Goal: Task Accomplishment & Management: Use online tool/utility

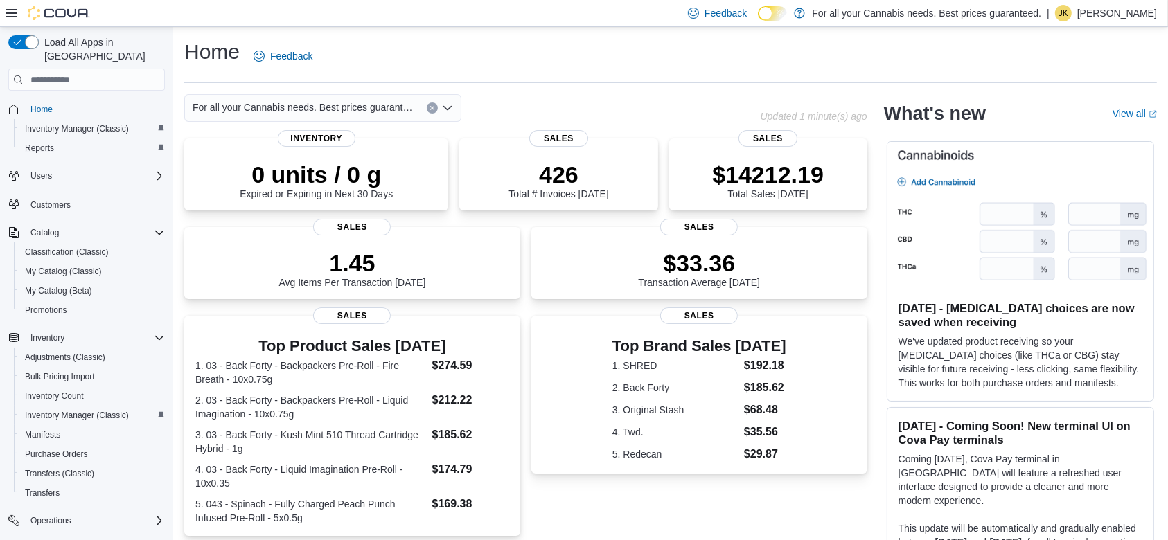
click at [72, 140] on div "Reports" at bounding box center [91, 148] width 145 height 17
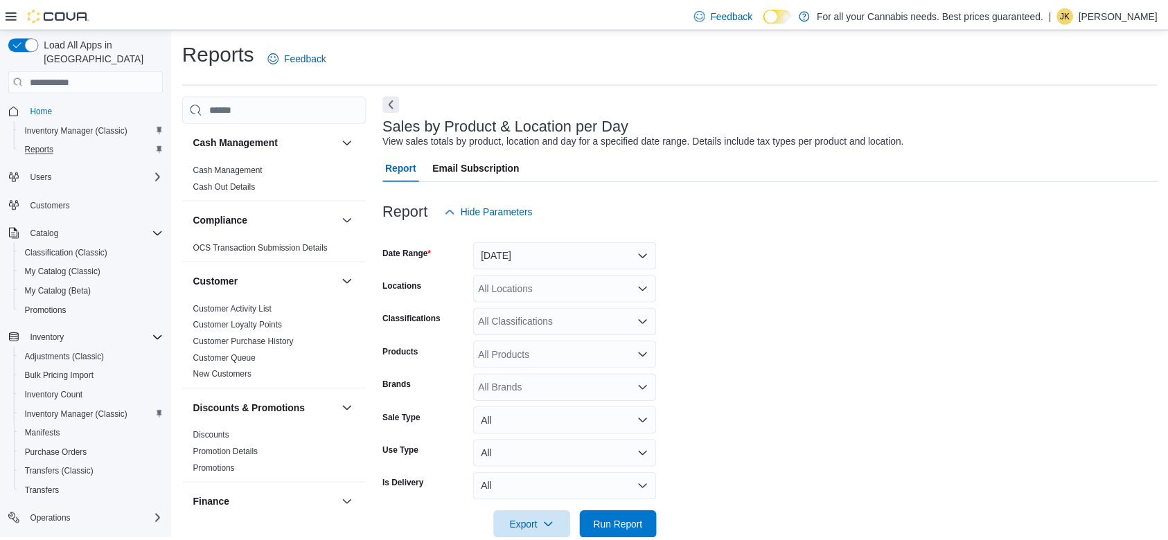
scroll to position [28, 0]
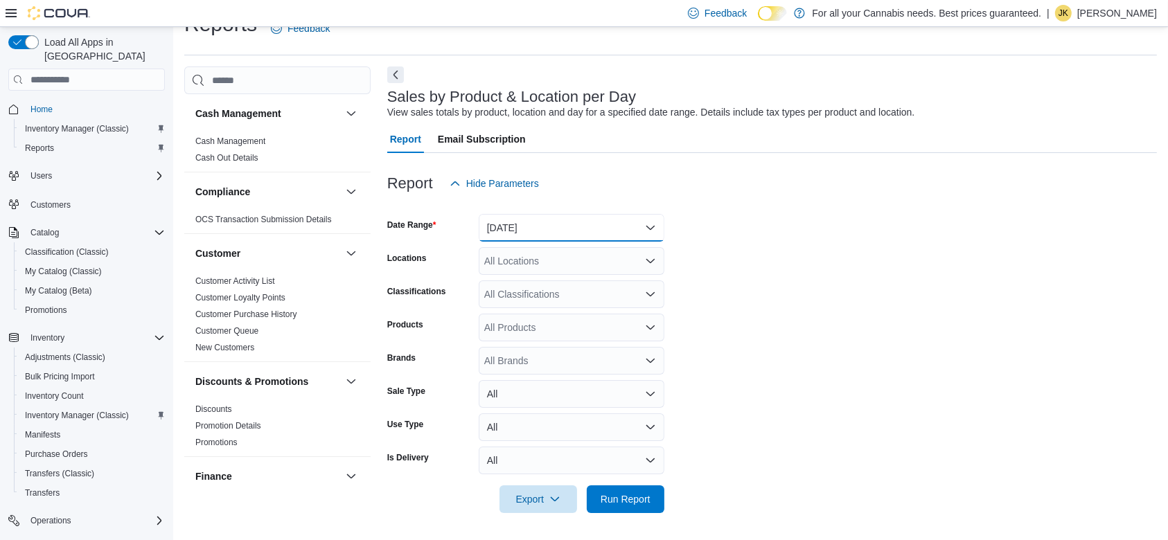
click at [518, 233] on button "[DATE]" at bounding box center [572, 228] width 186 height 28
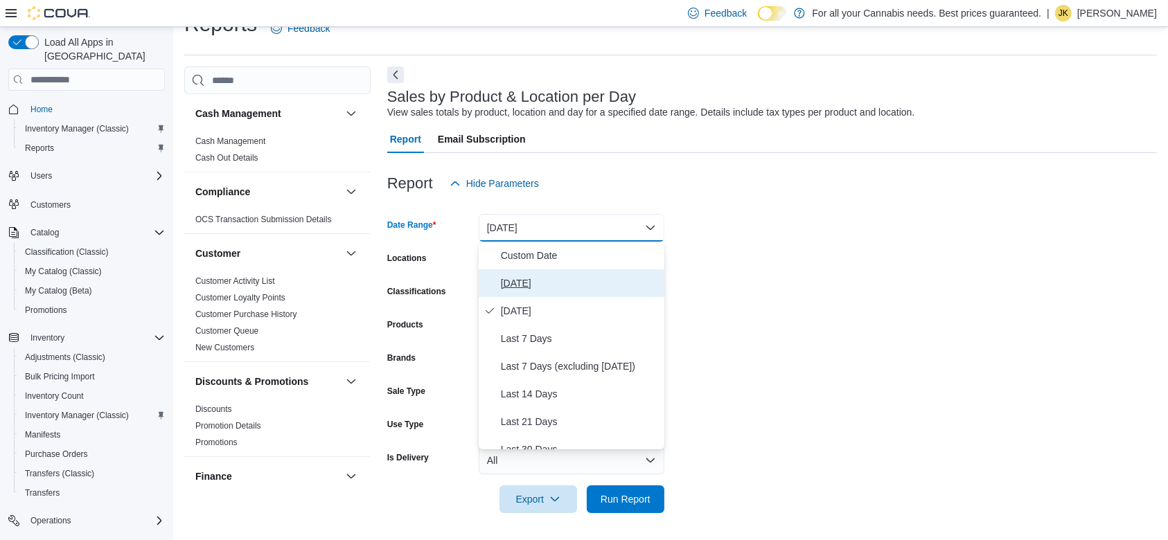
click at [524, 287] on span "[DATE]" at bounding box center [580, 283] width 158 height 17
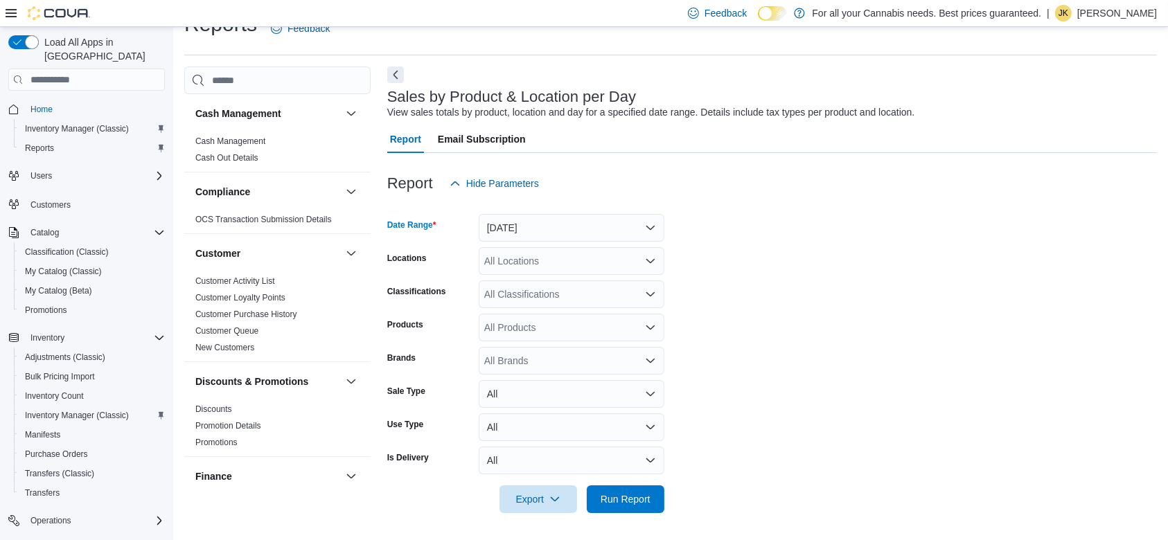
click at [526, 262] on div "All Locations" at bounding box center [572, 261] width 186 height 28
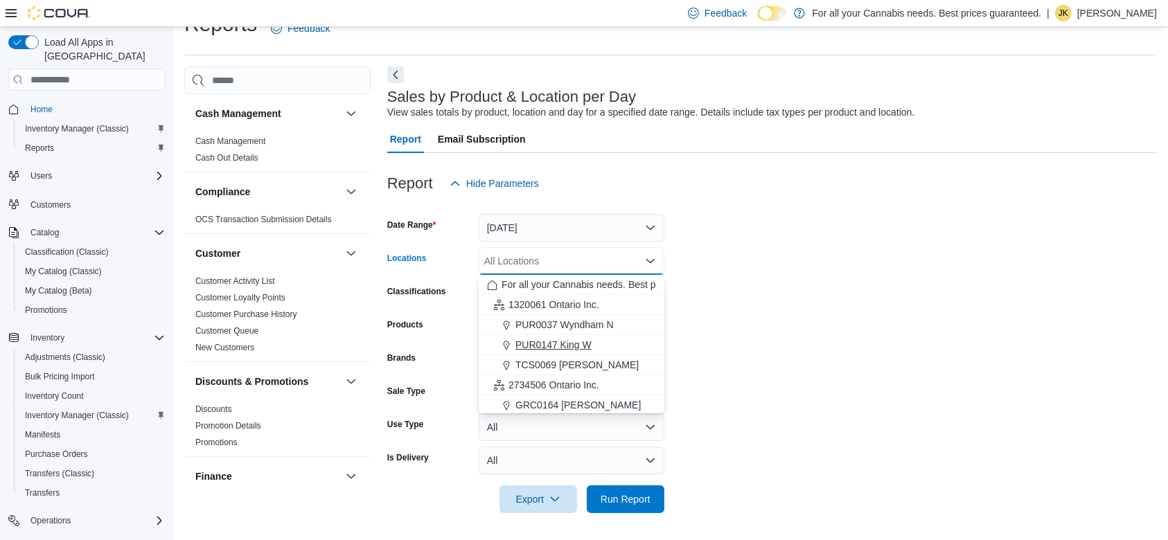
click at [585, 339] on span "PUR0147 King W" at bounding box center [553, 345] width 76 height 14
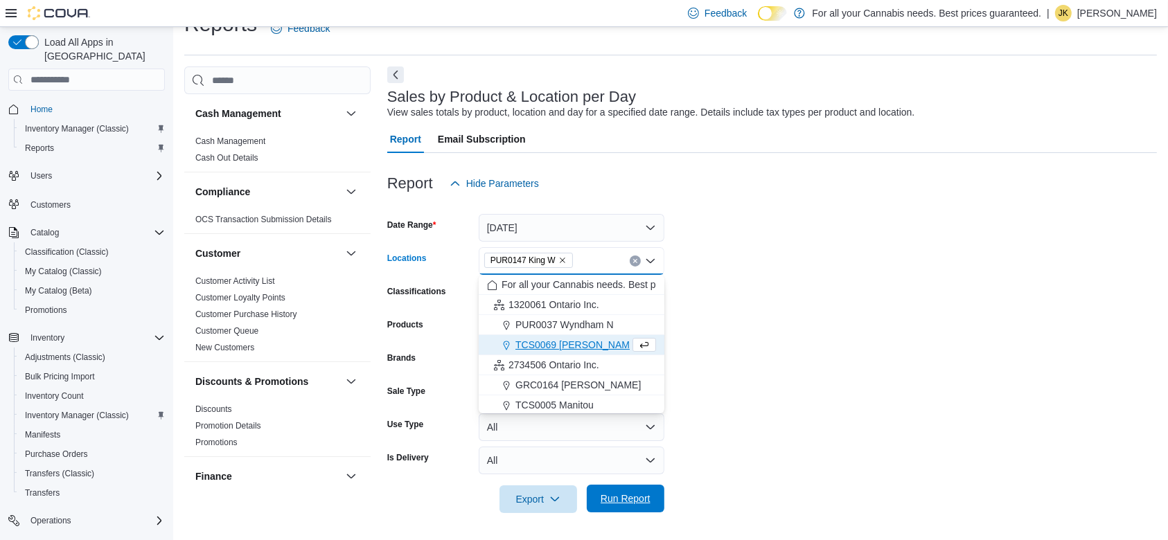
click at [623, 486] on span "Run Report" at bounding box center [625, 499] width 61 height 28
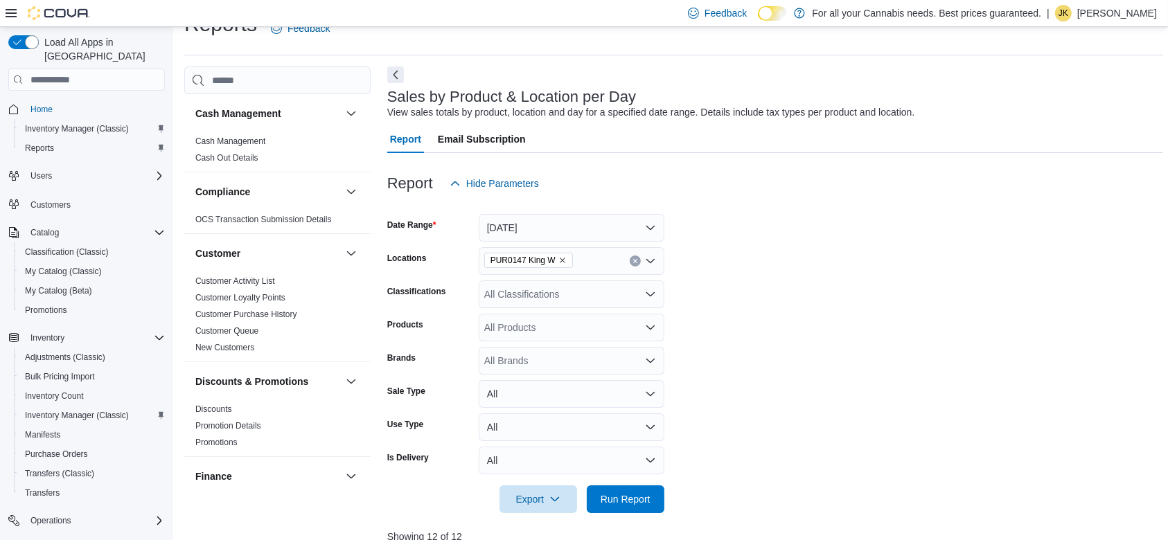
click at [550, 291] on div "All Classifications" at bounding box center [572, 295] width 186 height 28
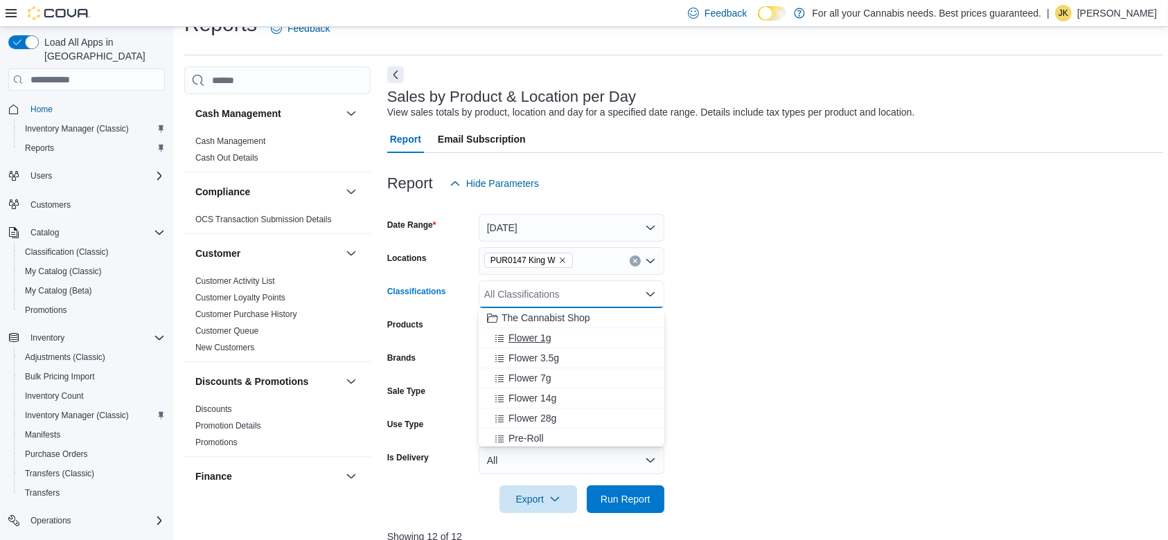
click at [541, 337] on span "Flower 1g" at bounding box center [529, 338] width 42 height 14
click at [540, 341] on span "Flower 3.5g" at bounding box center [533, 338] width 51 height 14
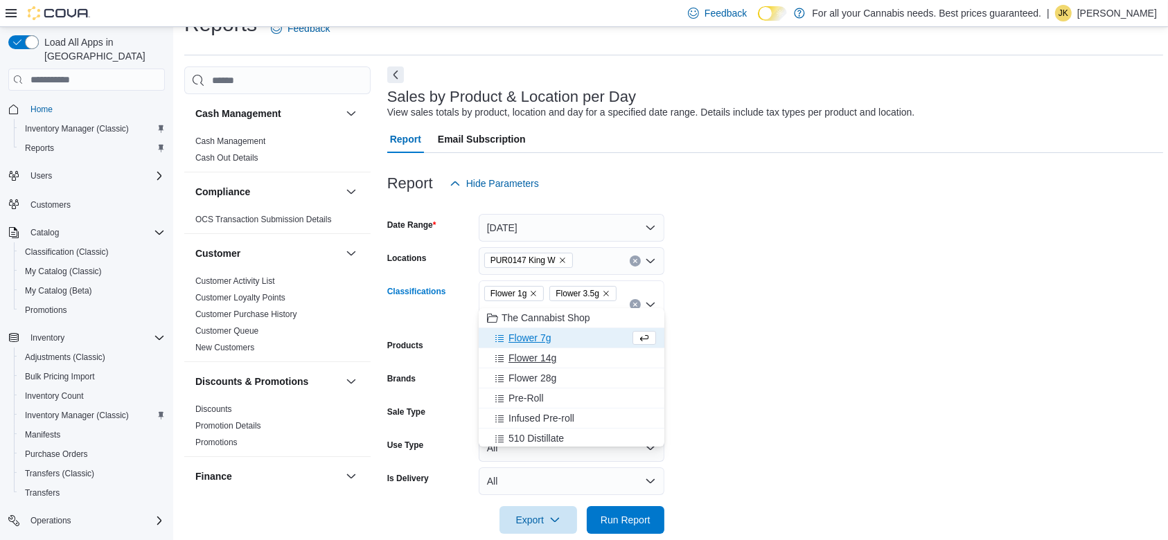
click at [540, 348] on button "Flower 14g" at bounding box center [572, 358] width 186 height 20
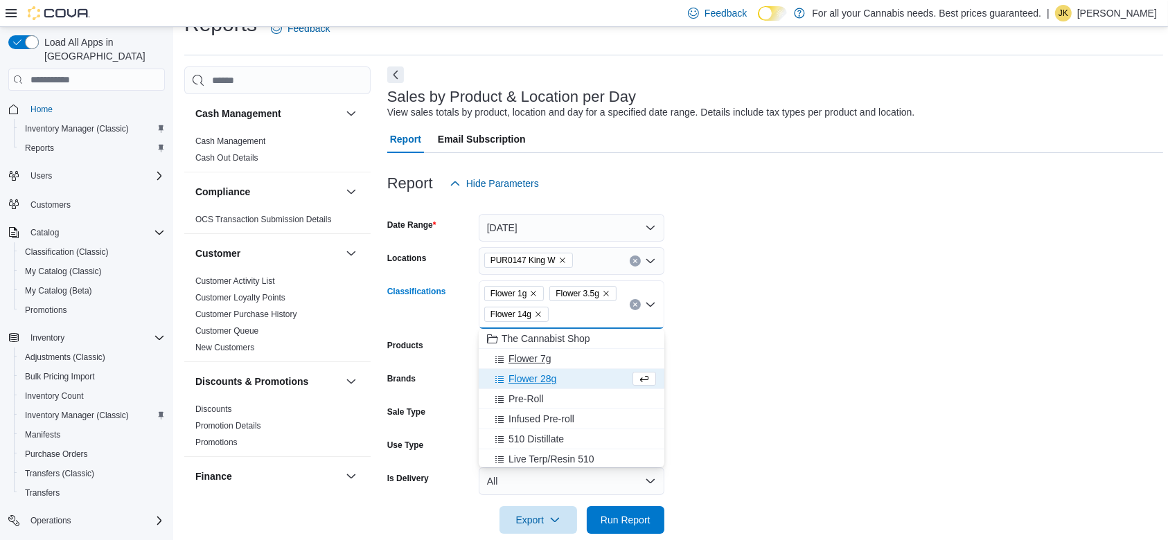
click at [553, 362] on div "Flower 7g" at bounding box center [571, 359] width 169 height 14
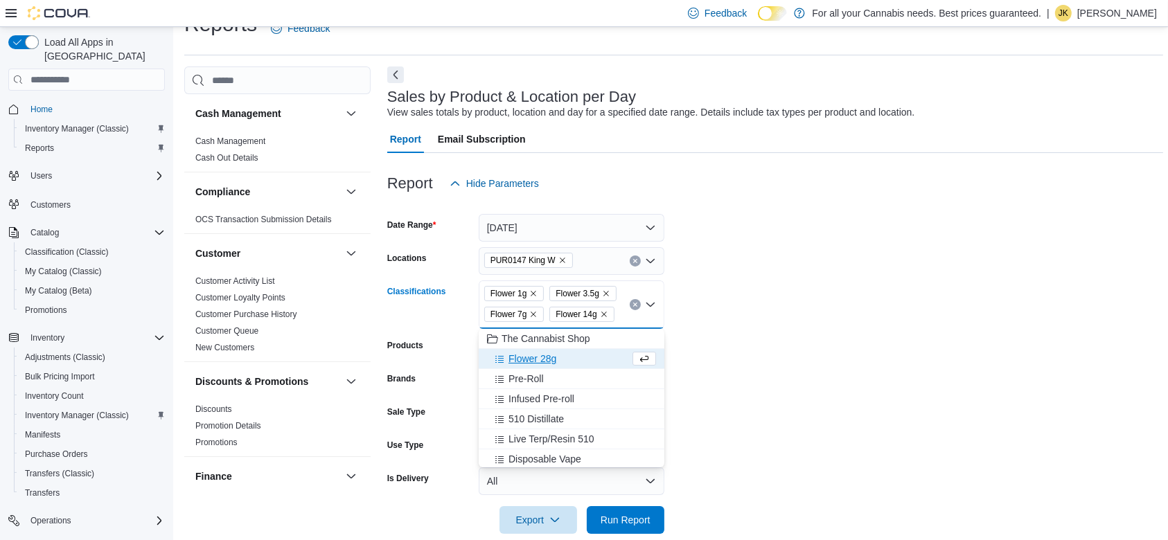
click at [551, 355] on span "Flower 28g" at bounding box center [532, 359] width 48 height 14
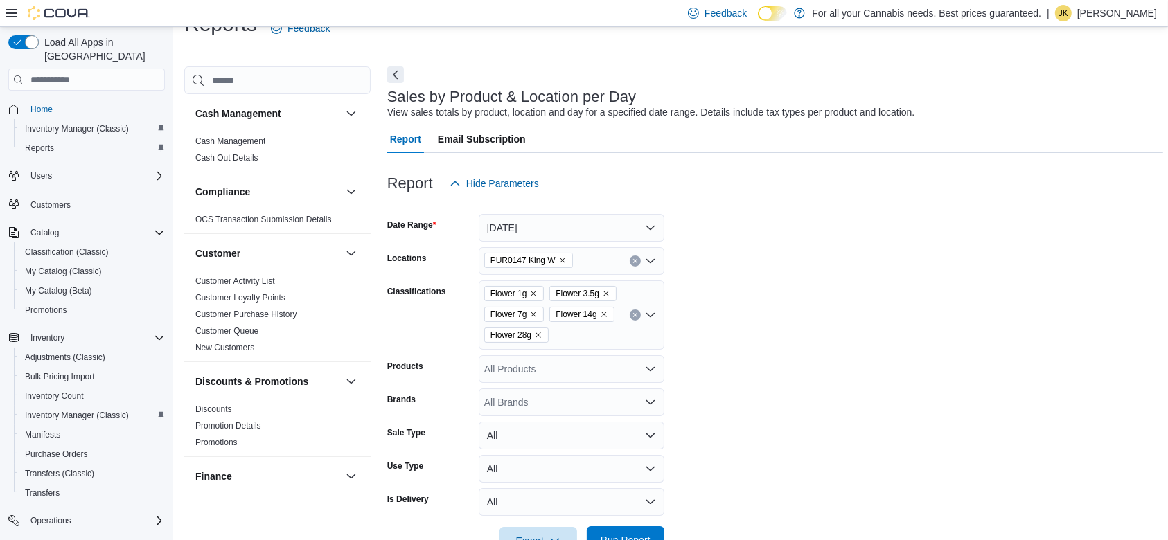
click at [629, 508] on span "Run Report" at bounding box center [625, 540] width 61 height 28
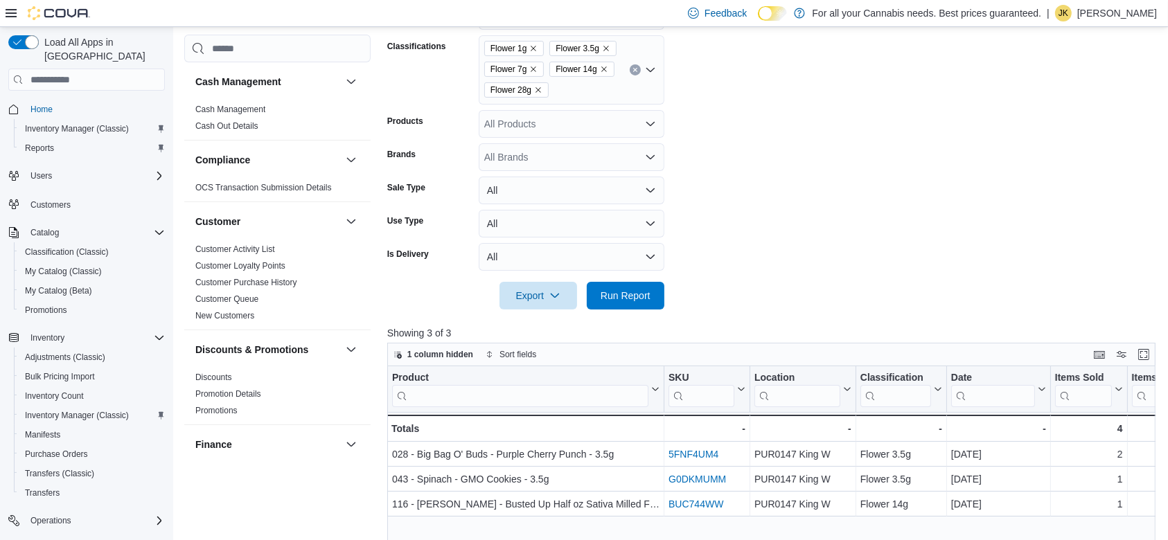
scroll to position [265, 0]
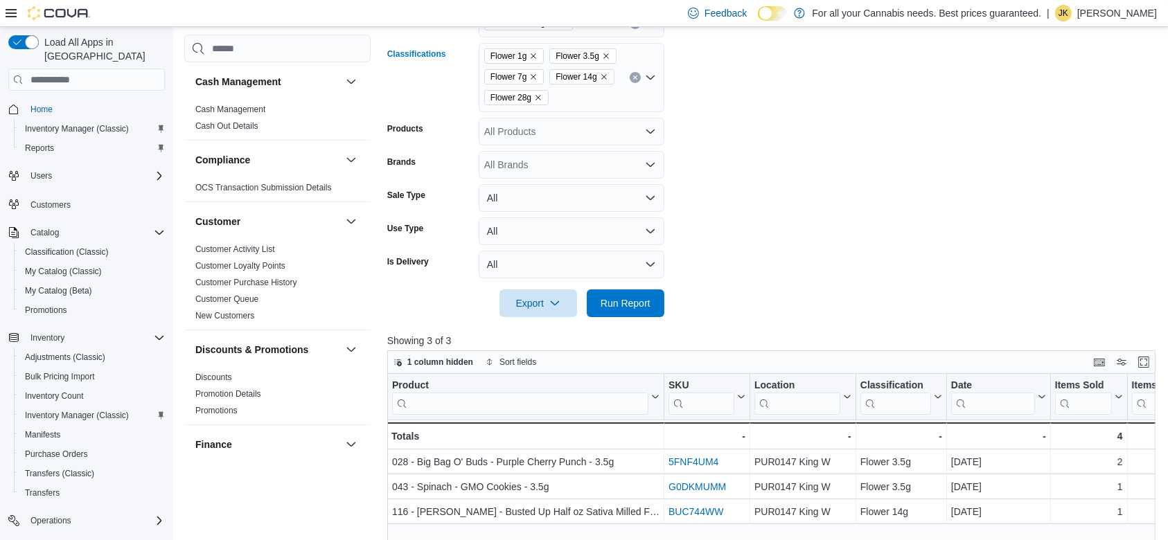
click at [632, 77] on icon "Clear input" at bounding box center [635, 78] width 6 height 6
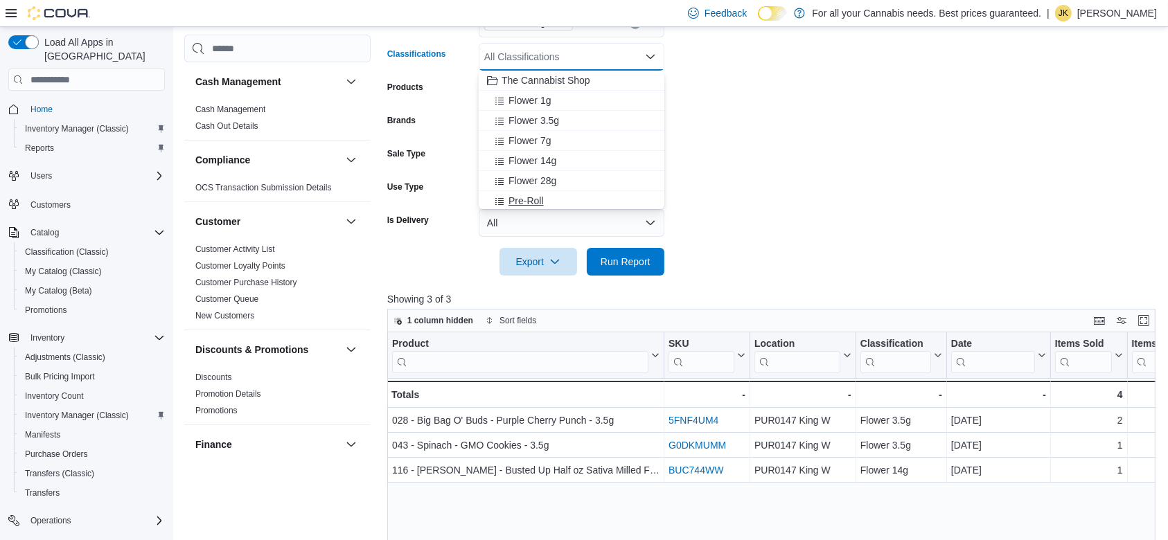
click at [556, 198] on div "Pre-Roll" at bounding box center [571, 201] width 169 height 14
drag, startPoint x: 556, startPoint y: 198, endPoint x: 520, endPoint y: 199, distance: 35.4
click at [520, 199] on span "Infused Pre-roll" at bounding box center [541, 200] width 66 height 14
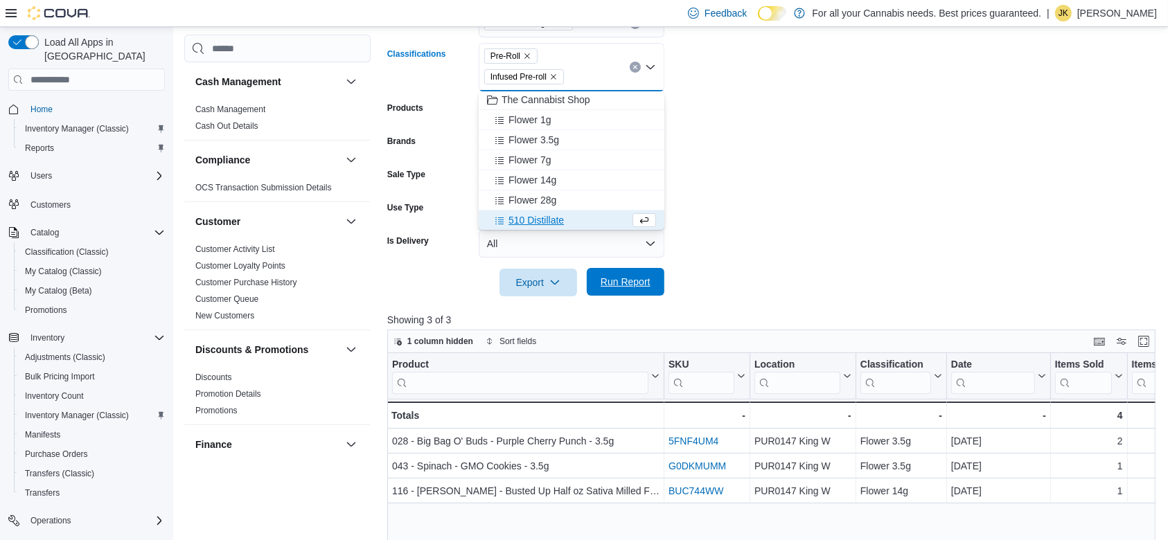
click at [633, 278] on span "Run Report" at bounding box center [626, 282] width 50 height 14
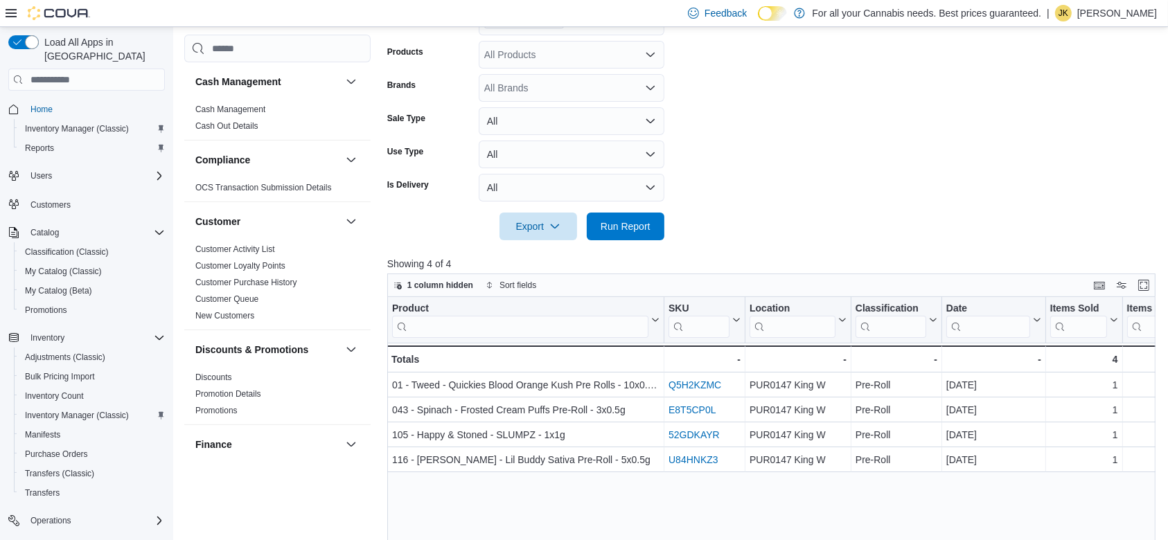
scroll to position [294, 0]
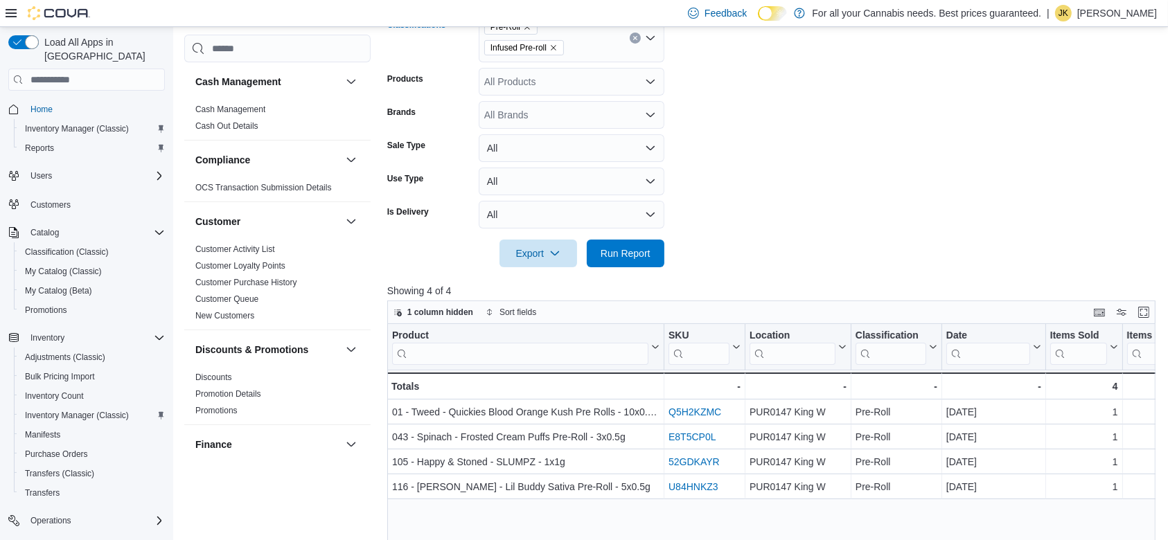
drag, startPoint x: 1181, startPoint y: 181, endPoint x: 632, endPoint y: 32, distance: 569.1
click at [632, 33] on button "Clear input" at bounding box center [635, 38] width 11 height 11
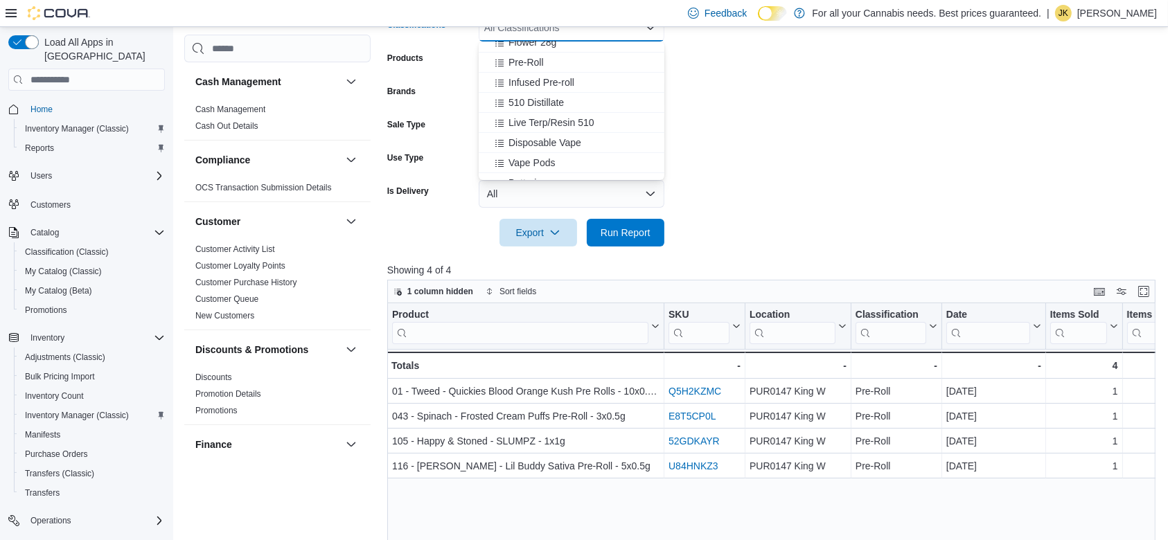
scroll to position [126, 0]
click at [574, 79] on div "510 Distillate" at bounding box center [571, 86] width 169 height 14
click at [582, 82] on span "Live Terp/Resin 510" at bounding box center [550, 86] width 85 height 14
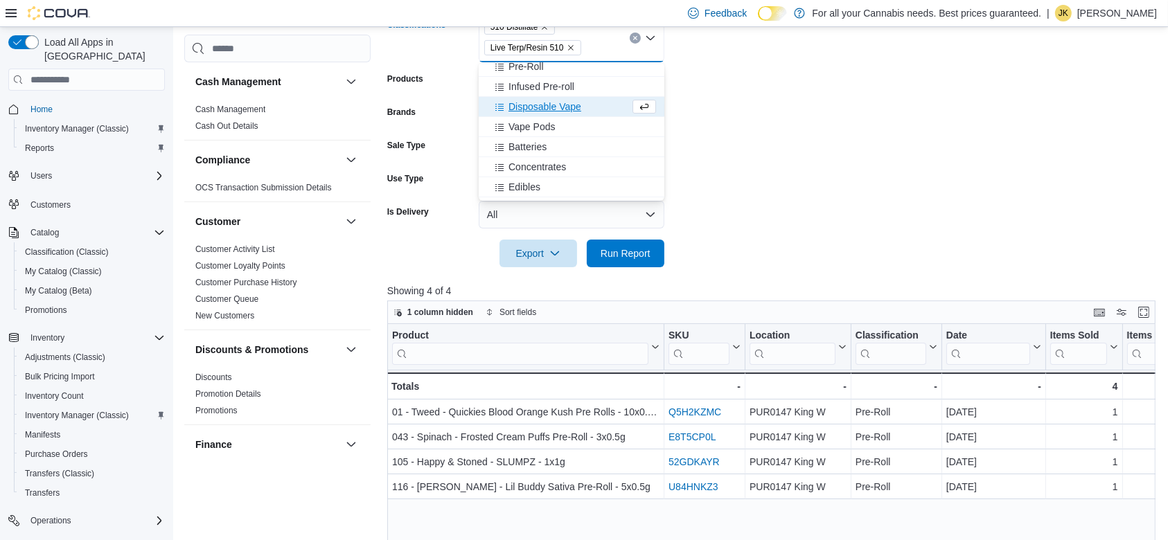
click at [578, 105] on span "Disposable Vape" at bounding box center [544, 107] width 73 height 14
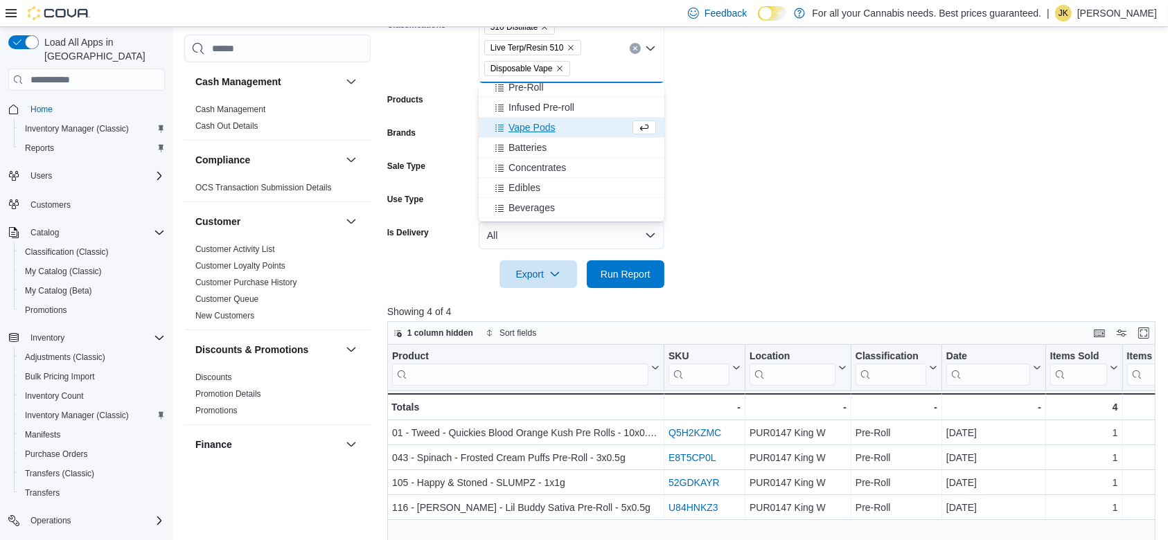
click at [576, 127] on div "Vape Pods" at bounding box center [558, 128] width 143 height 14
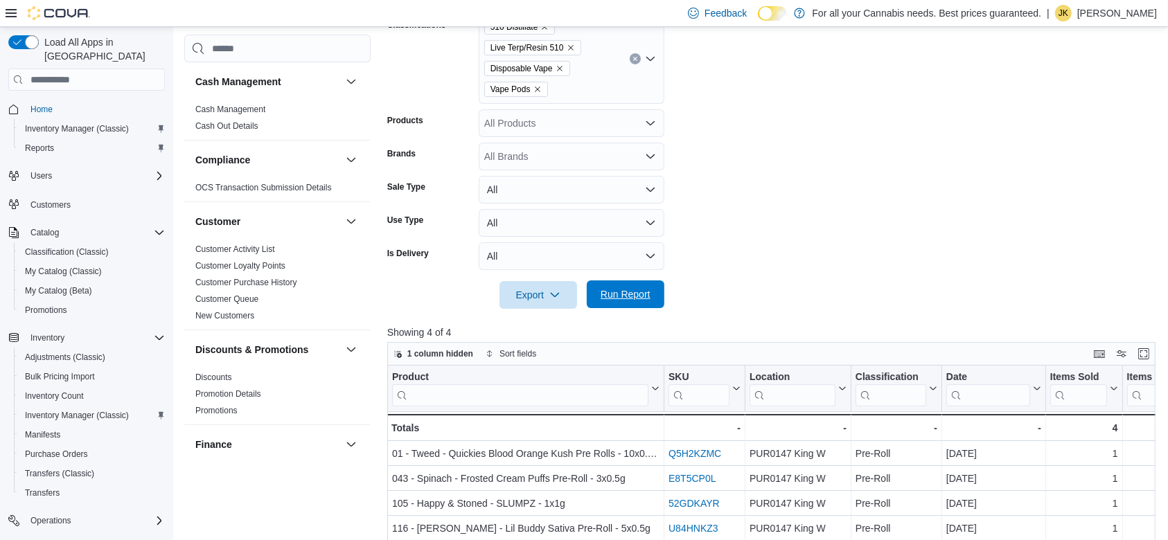
click at [632, 292] on span "Run Report" at bounding box center [626, 294] width 50 height 14
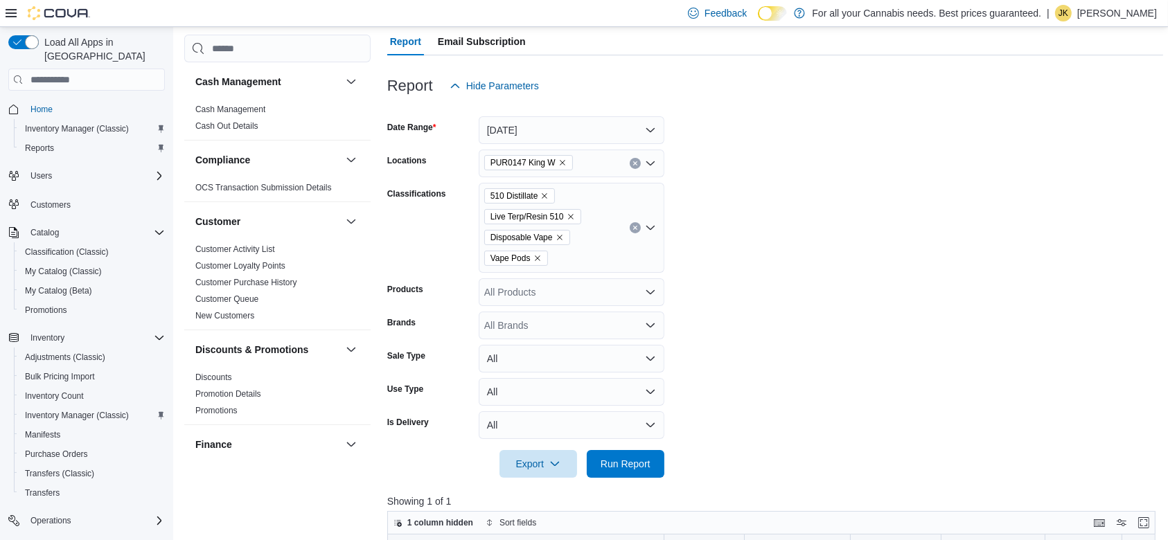
scroll to position [123, 0]
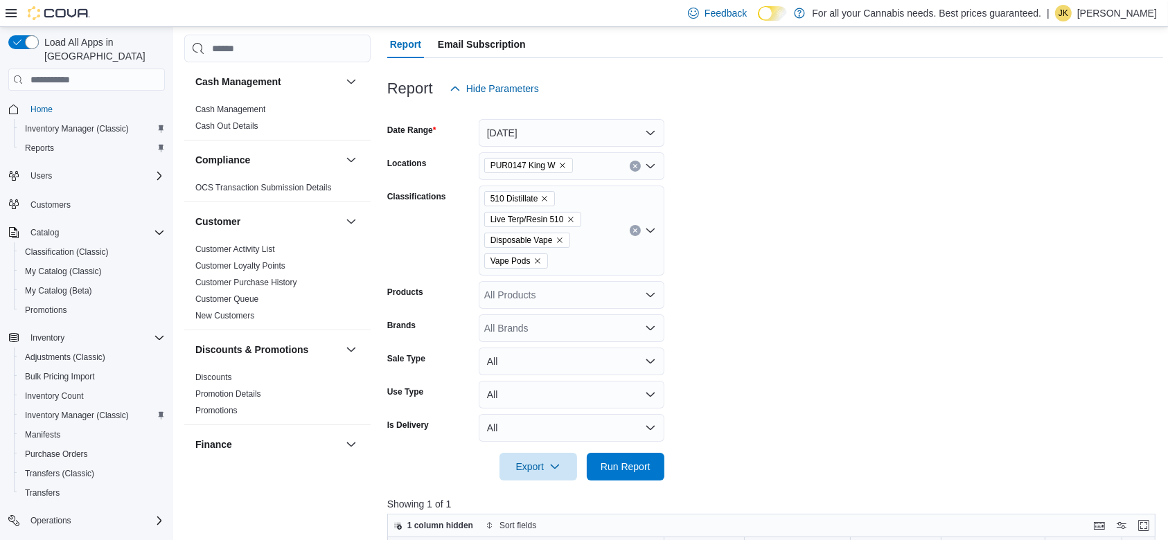
click at [631, 228] on button "Clear input" at bounding box center [635, 230] width 11 height 11
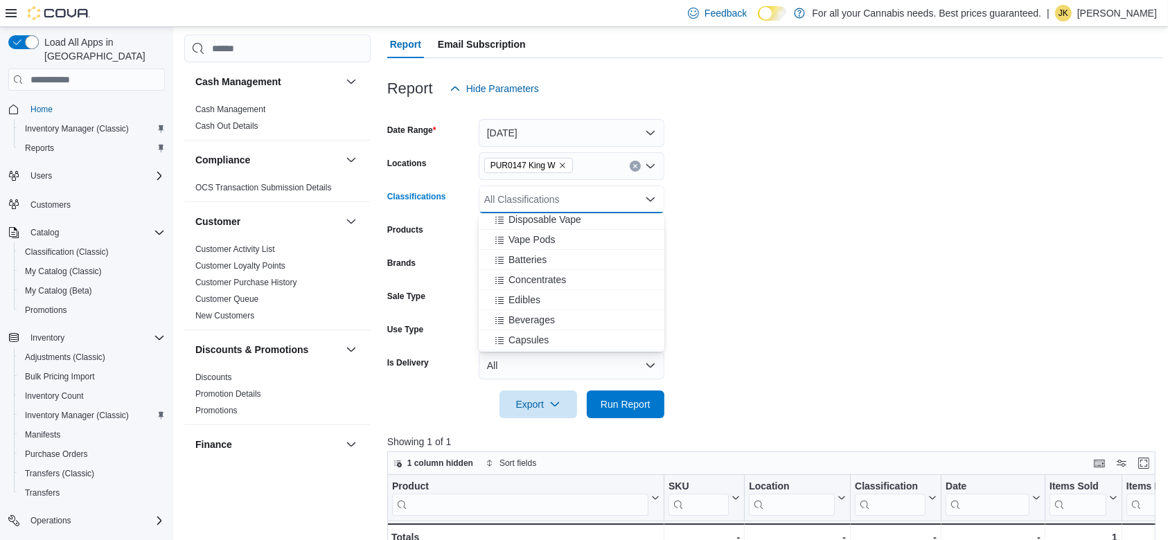
scroll to position [213, 0]
click at [582, 270] on div "Concentrates" at bounding box center [571, 272] width 169 height 14
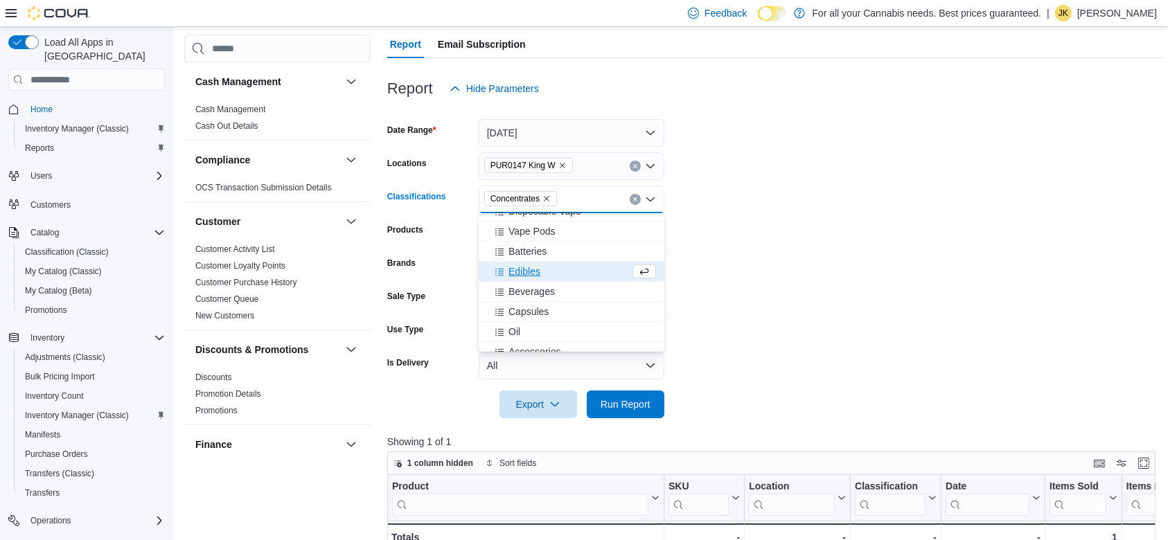
click at [562, 276] on div "Edibles" at bounding box center [558, 272] width 143 height 14
click at [554, 280] on button "Beverages" at bounding box center [572, 272] width 186 height 20
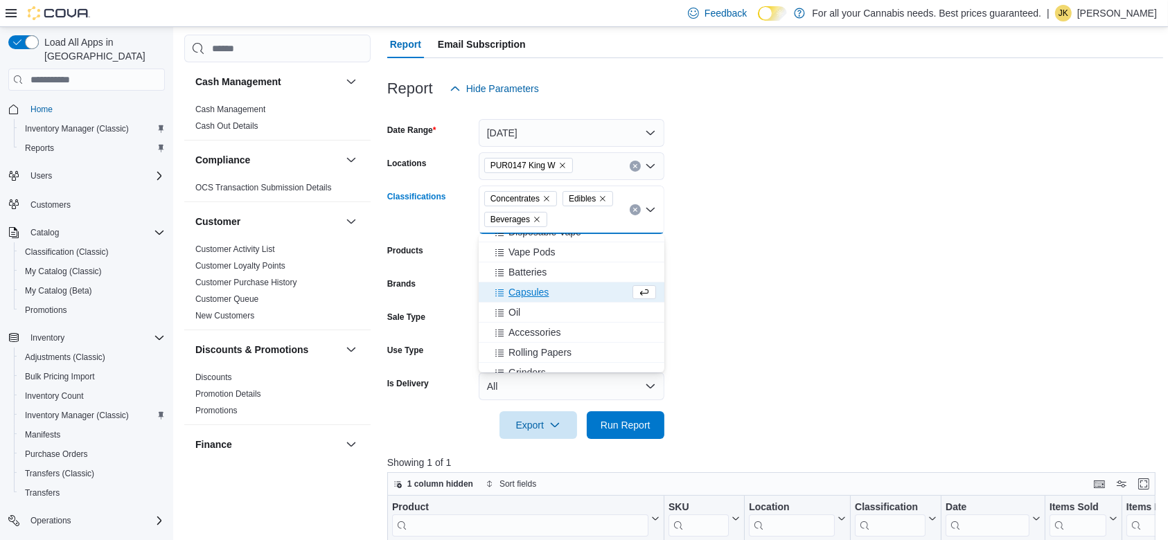
click at [547, 291] on span "Capsules" at bounding box center [528, 292] width 40 height 14
click at [543, 297] on div "Oil" at bounding box center [558, 292] width 143 height 14
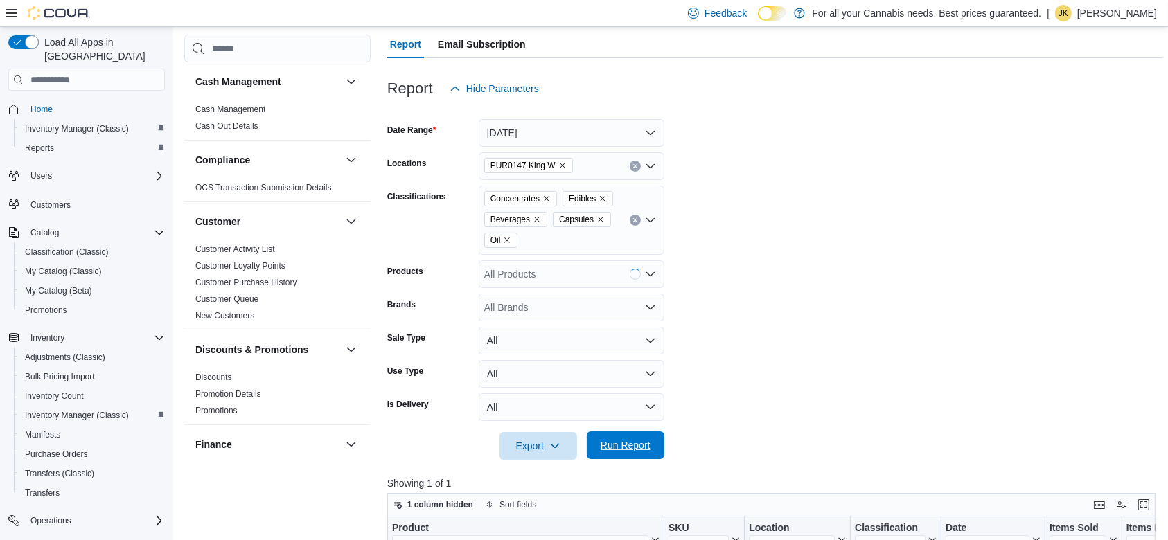
click at [623, 452] on span "Run Report" at bounding box center [625, 446] width 61 height 28
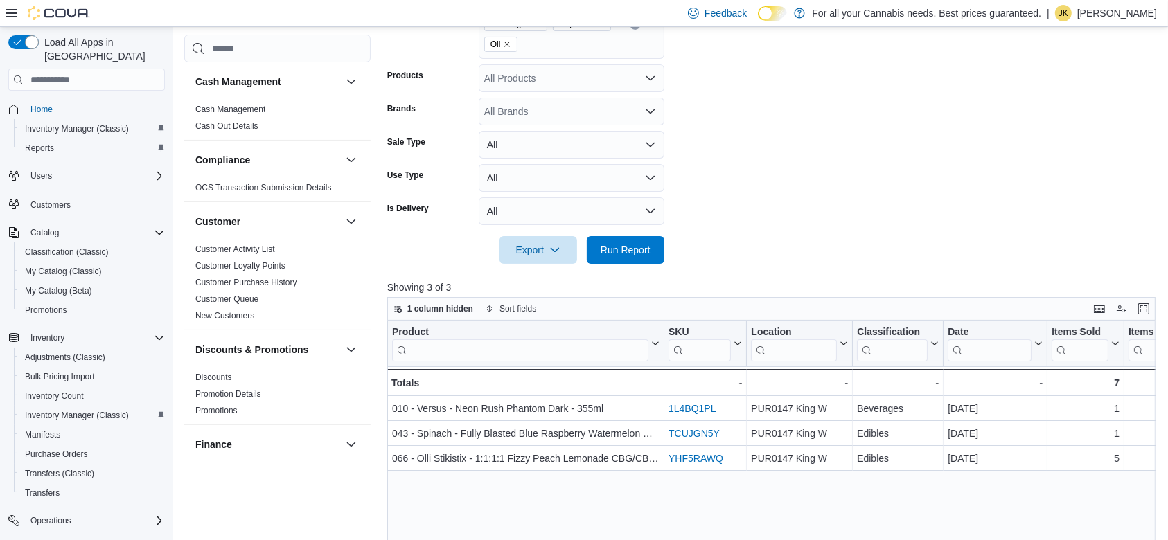
scroll to position [317, 0]
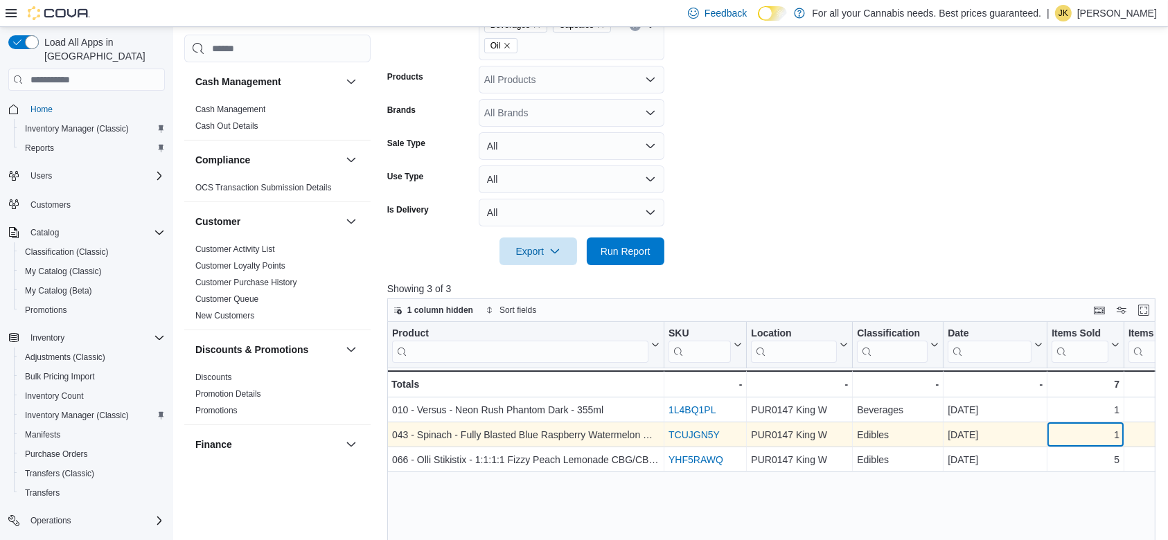
click at [1063, 443] on div "1 - Items Sold, column 6, row 2" at bounding box center [1085, 435] width 77 height 25
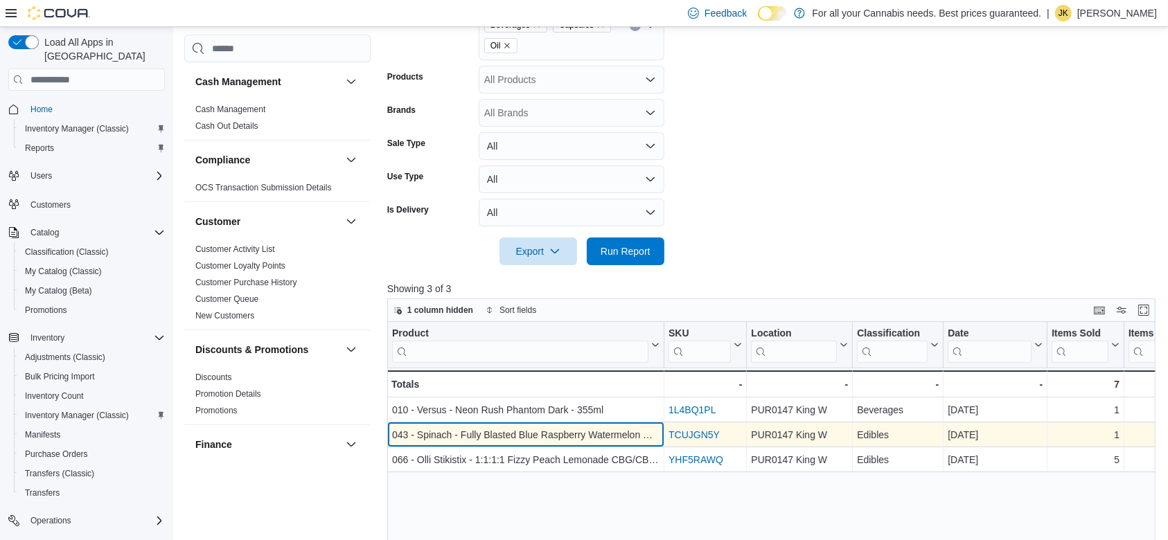
click at [594, 436] on div "043 - Spinach - Fully Blasted Blue Raspberry Watermelon Gummies - 5 Pack" at bounding box center [525, 435] width 267 height 17
drag, startPoint x: 610, startPoint y: 436, endPoint x: 506, endPoint y: 440, distance: 104.0
click at [506, 440] on div "043 - Spinach - Fully Blasted Blue Raspberry Watermelon Gummies - 5 Pack" at bounding box center [525, 435] width 267 height 17
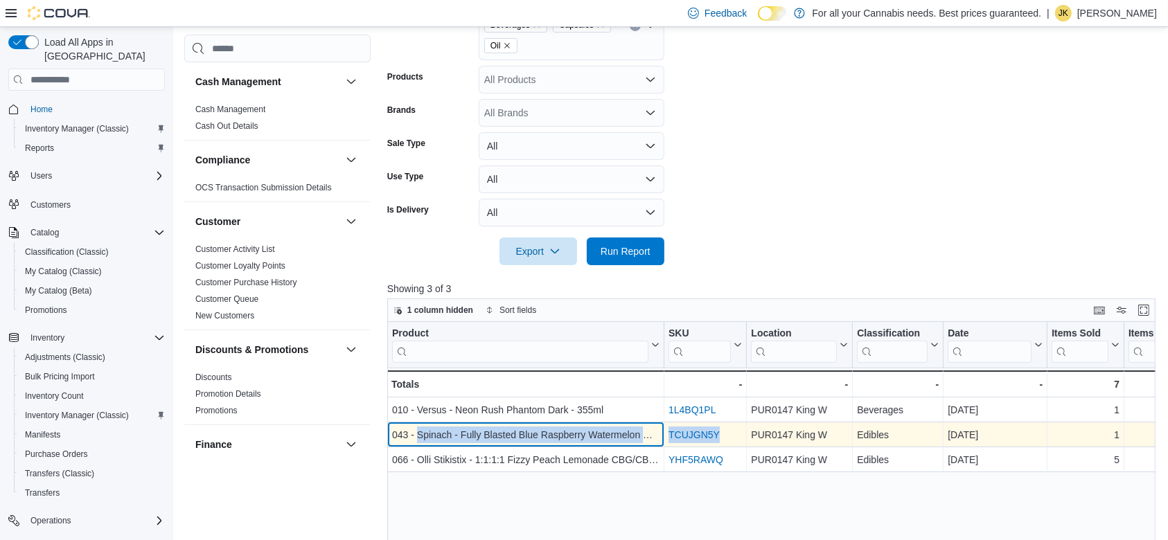
drag, startPoint x: 416, startPoint y: 431, endPoint x: 745, endPoint y: 445, distance: 329.3
click at [745, 445] on div "043 - Spinach - Fully Blasted Blue Raspberry Watermelon Gummies - 5 Pack - Prod…" at bounding box center [1123, 435] width 1472 height 25
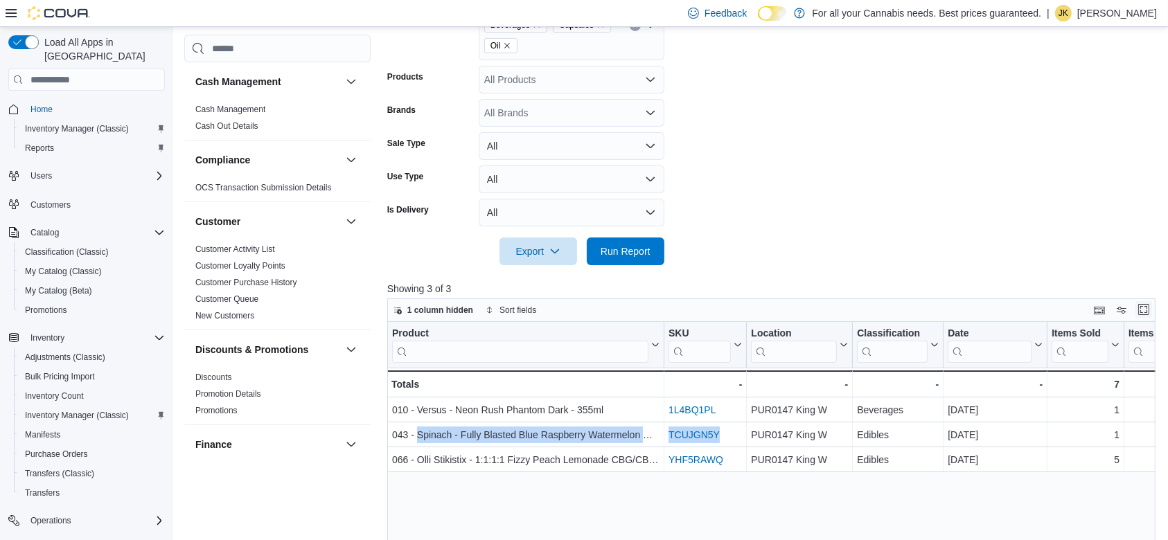
click at [1152, 305] on button "Enter fullscreen" at bounding box center [1143, 309] width 17 height 17
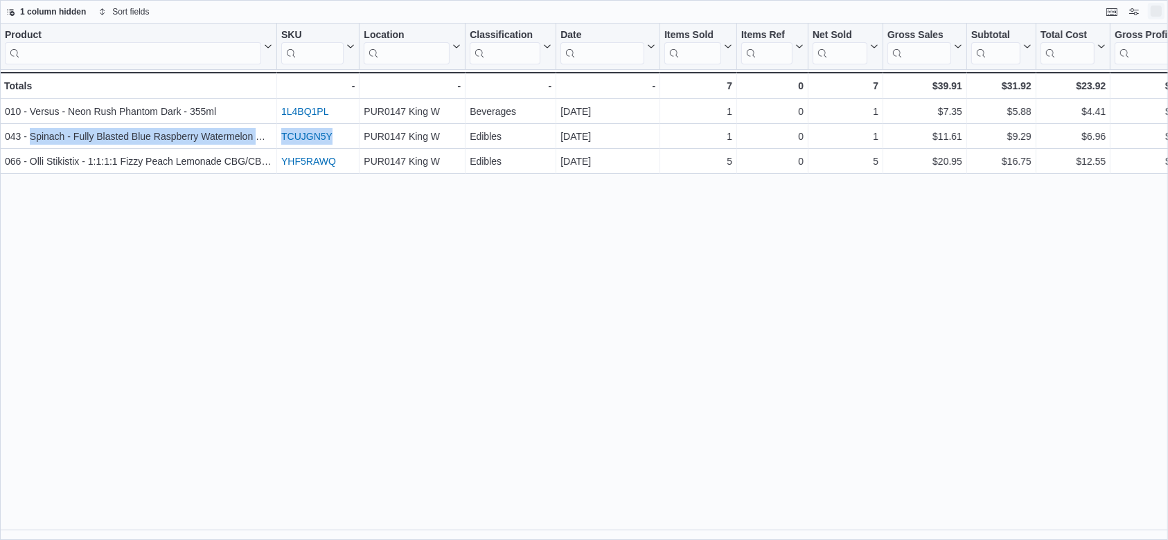
scroll to position [0, 0]
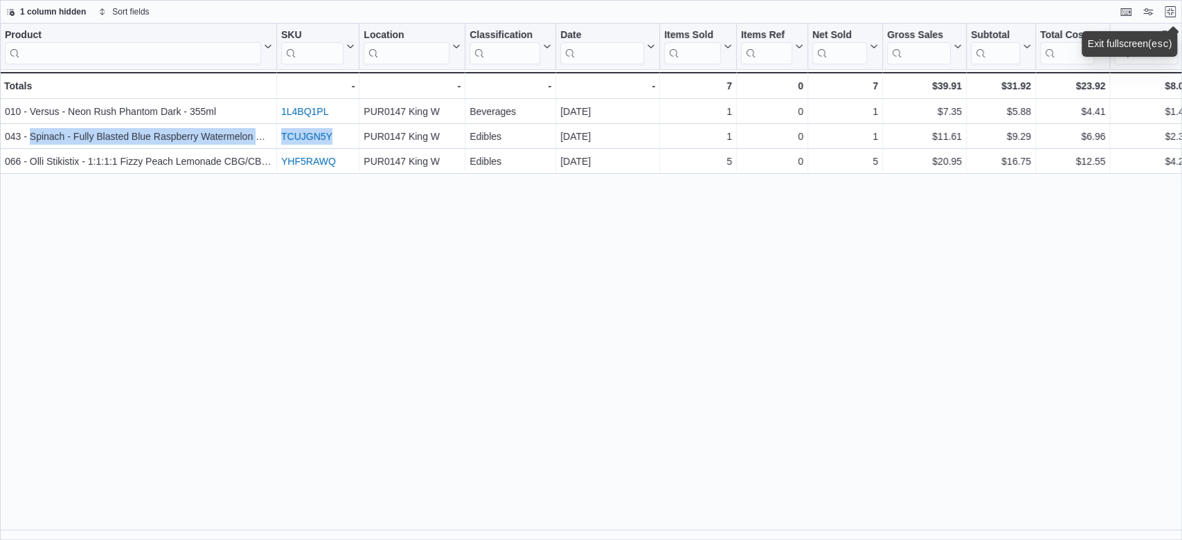
click at [704, 303] on div "Product Click to view column header actions SKU Click to view column header act…" at bounding box center [591, 282] width 1182 height 517
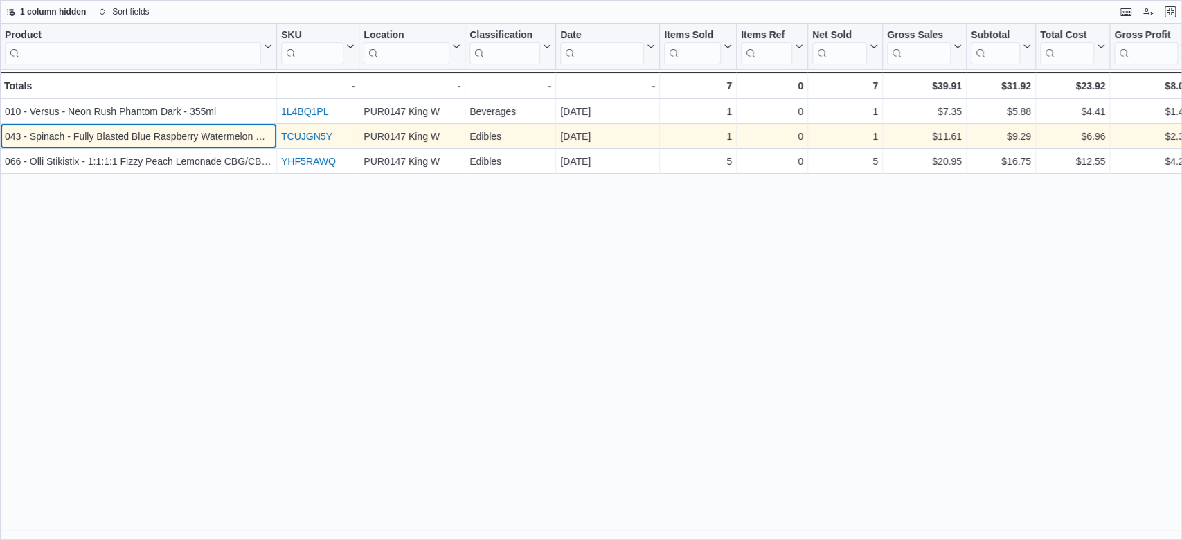
click at [233, 137] on div "043 - Spinach - Fully Blasted Blue Raspberry Watermelon Gummies - 5 Pack" at bounding box center [138, 136] width 267 height 17
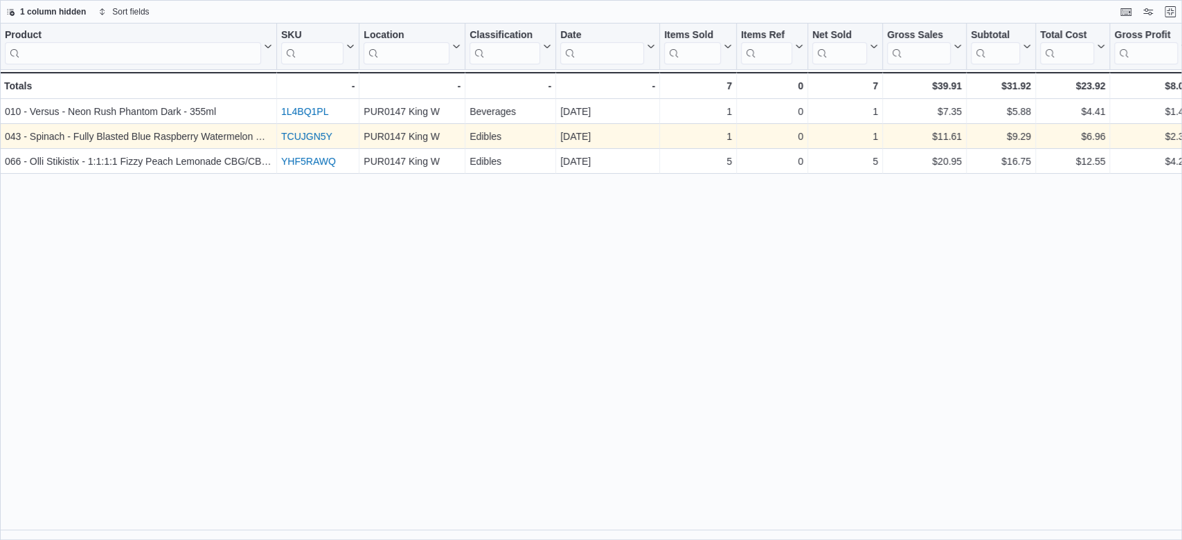
click at [326, 132] on link "TCUJGN5Y" at bounding box center [306, 136] width 51 height 11
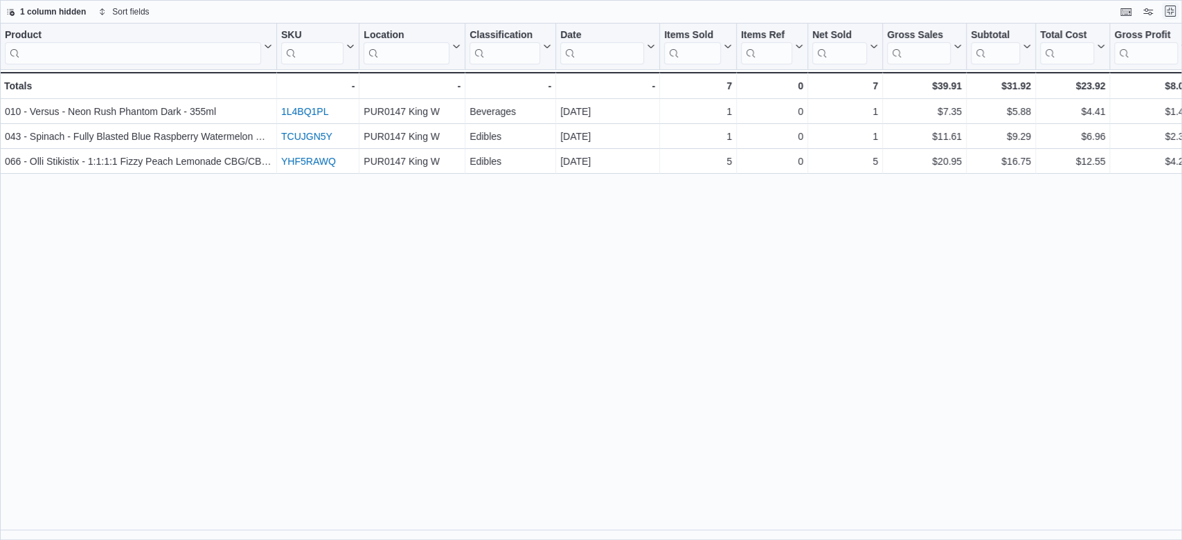
click at [1173, 13] on button "Exit fullscreen" at bounding box center [1170, 11] width 17 height 17
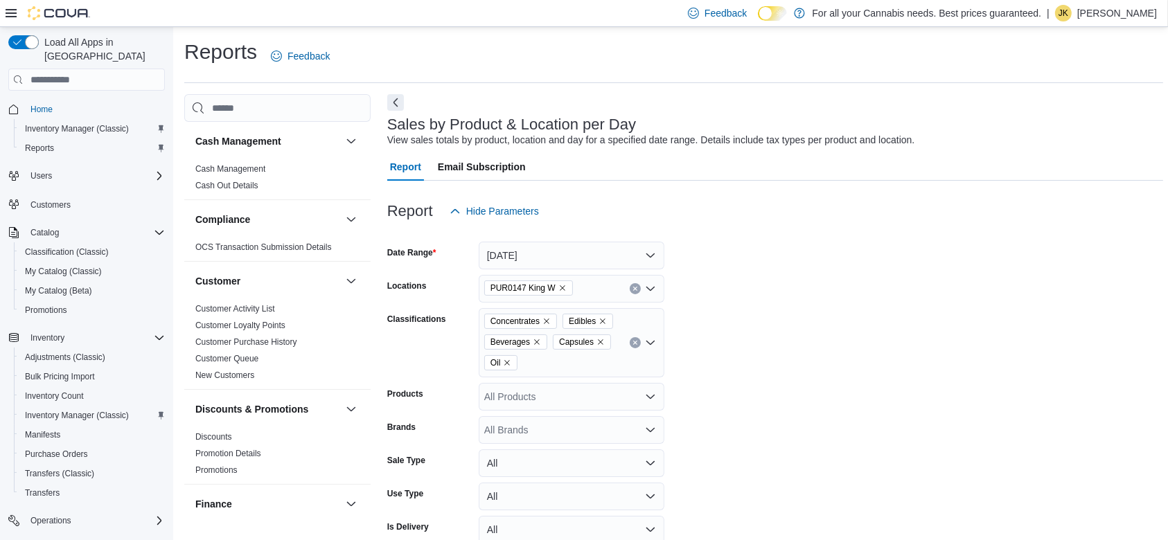
click at [637, 287] on icon "Clear input" at bounding box center [634, 288] width 3 height 3
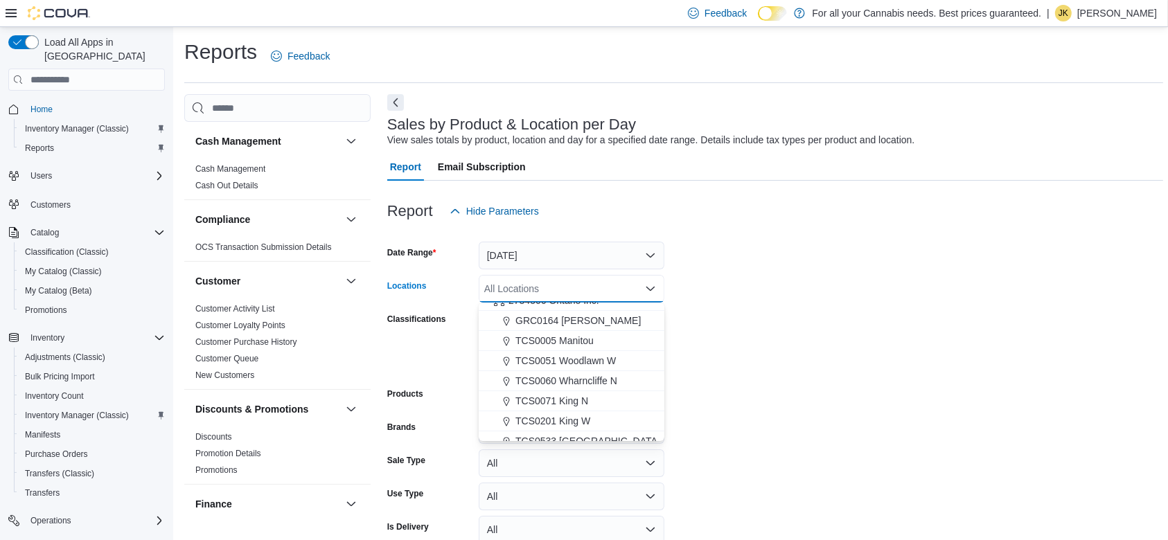
scroll to position [139, 0]
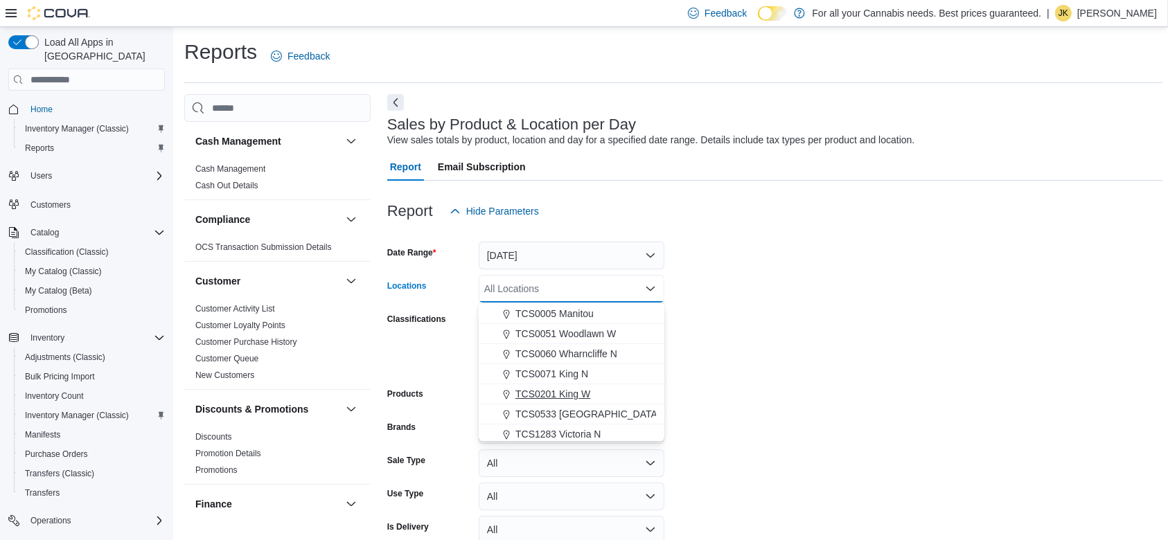
click at [607, 396] on div "TCS0201 King W" at bounding box center [571, 394] width 169 height 14
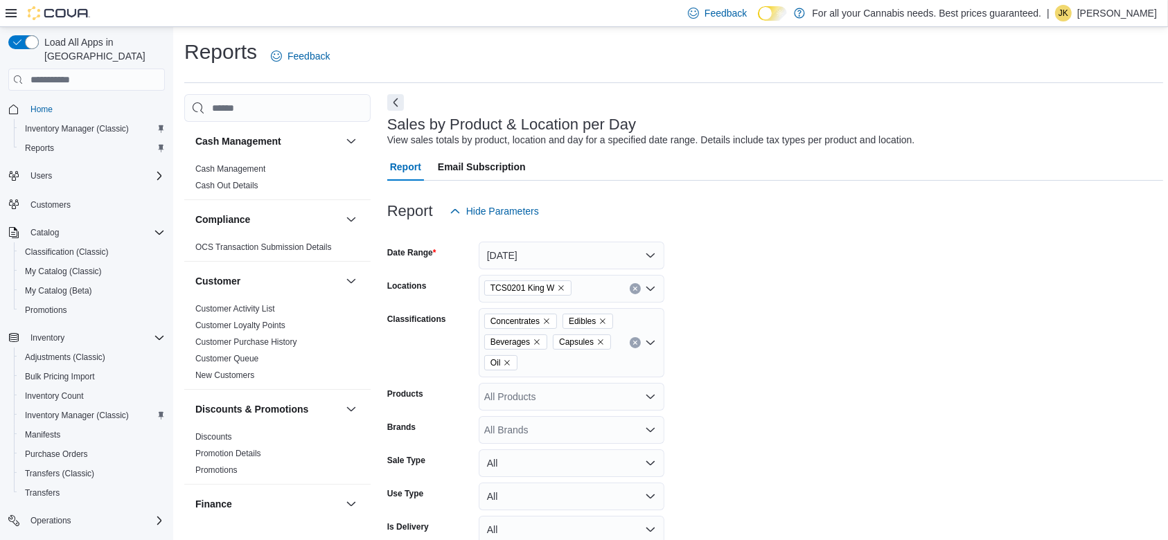
click at [734, 299] on form "Date Range [DATE] Locations TCS0201 King W Classifications Concentrates Edibles…" at bounding box center [775, 403] width 776 height 357
click at [535, 344] on icon "Remove Beverages from selection in this group" at bounding box center [537, 342] width 8 height 8
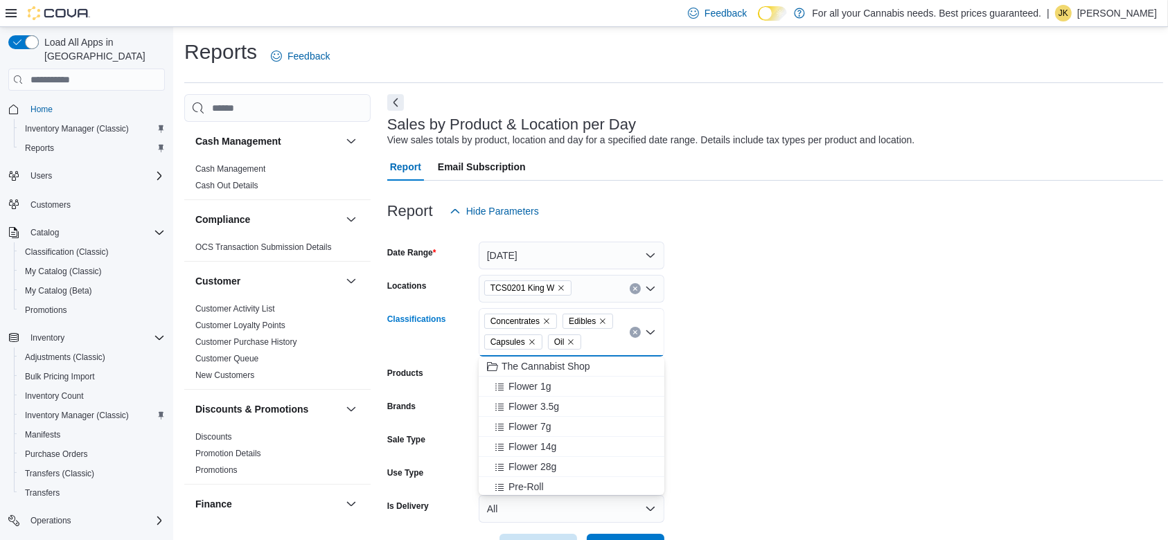
click at [607, 323] on span "Edibles" at bounding box center [587, 321] width 51 height 15
click at [602, 320] on icon "Remove Edibles from selection in this group" at bounding box center [602, 321] width 8 height 8
click at [779, 328] on form "Date Range [DATE] Locations TCS0201 King W Classifications Concentrates Capsule…" at bounding box center [775, 393] width 776 height 337
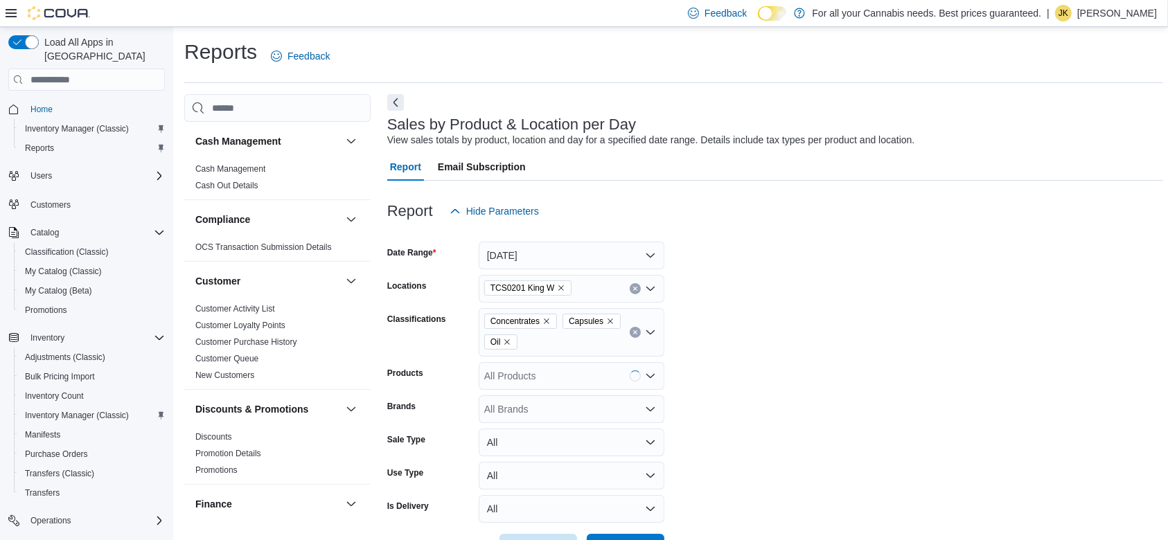
scroll to position [289, 0]
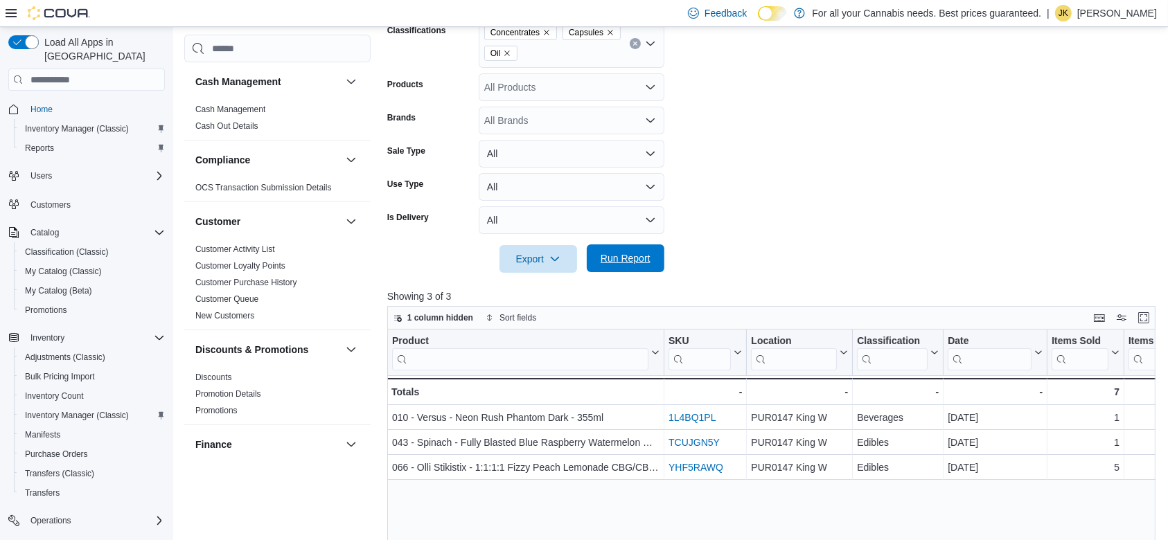
click at [650, 254] on span "Run Report" at bounding box center [625, 259] width 61 height 28
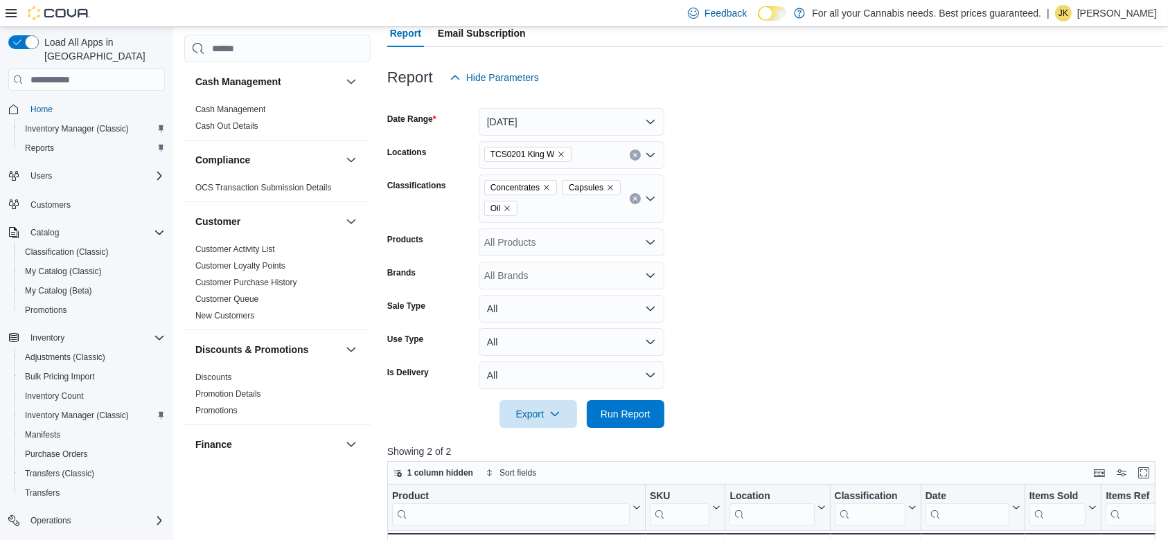
scroll to position [127, 0]
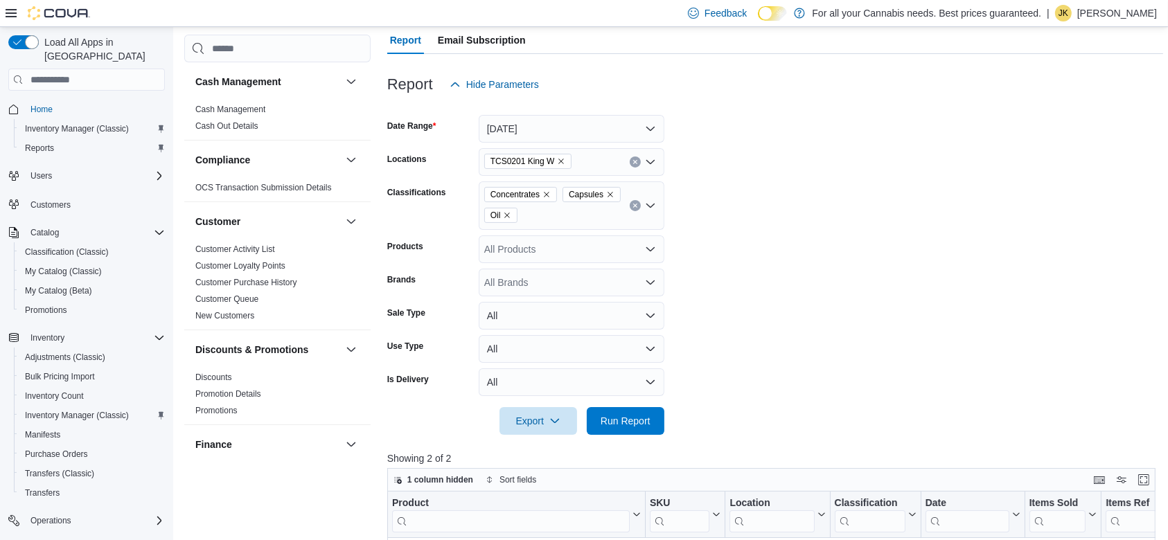
click at [631, 203] on button "Clear input" at bounding box center [635, 205] width 11 height 11
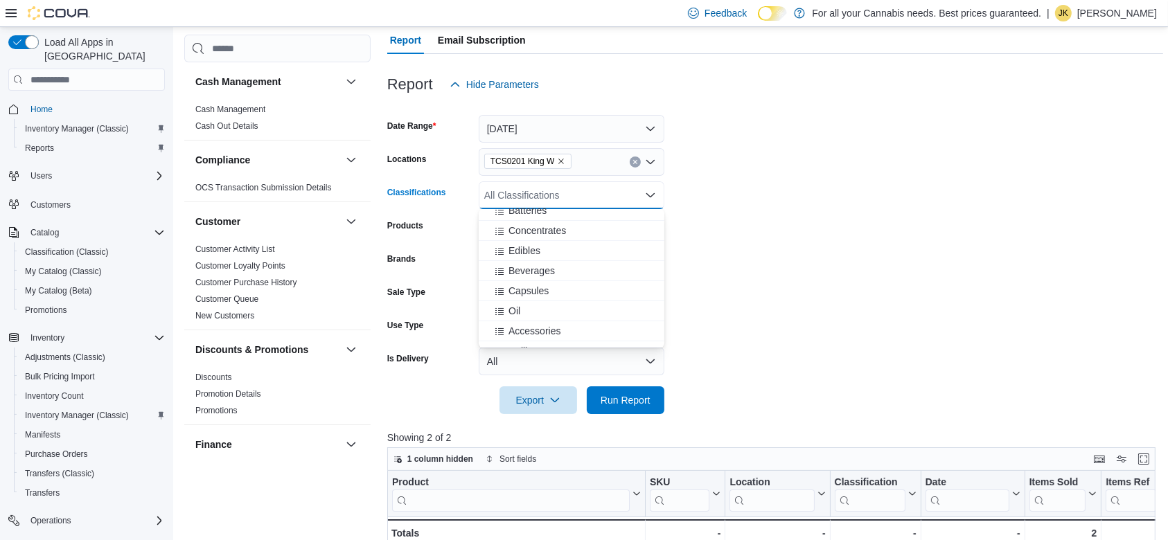
scroll to position [258, 0]
click at [603, 263] on div "Beverages" at bounding box center [571, 263] width 169 height 14
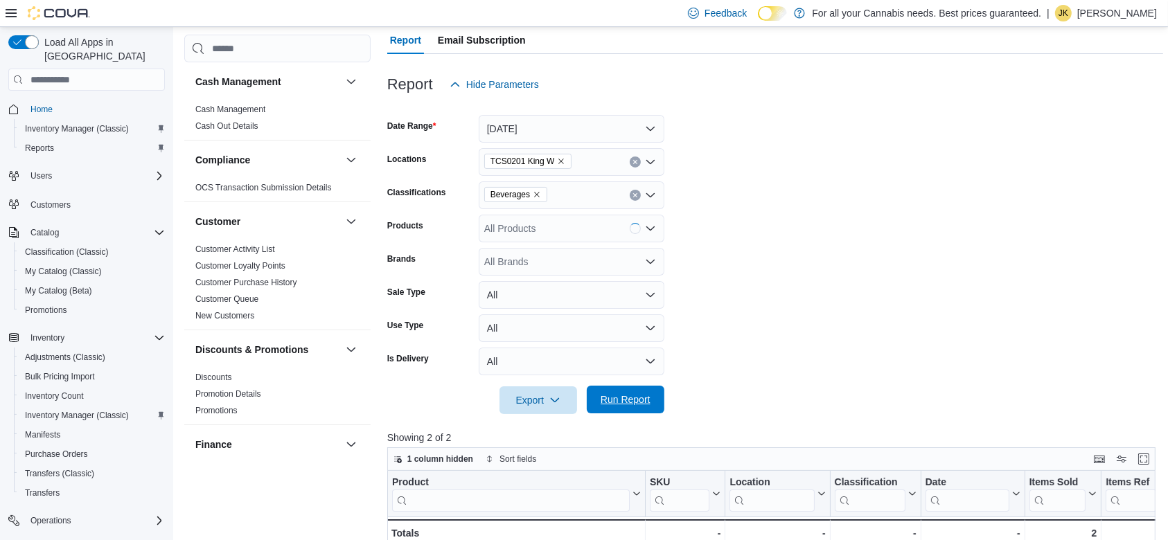
click at [637, 408] on span "Run Report" at bounding box center [625, 400] width 61 height 28
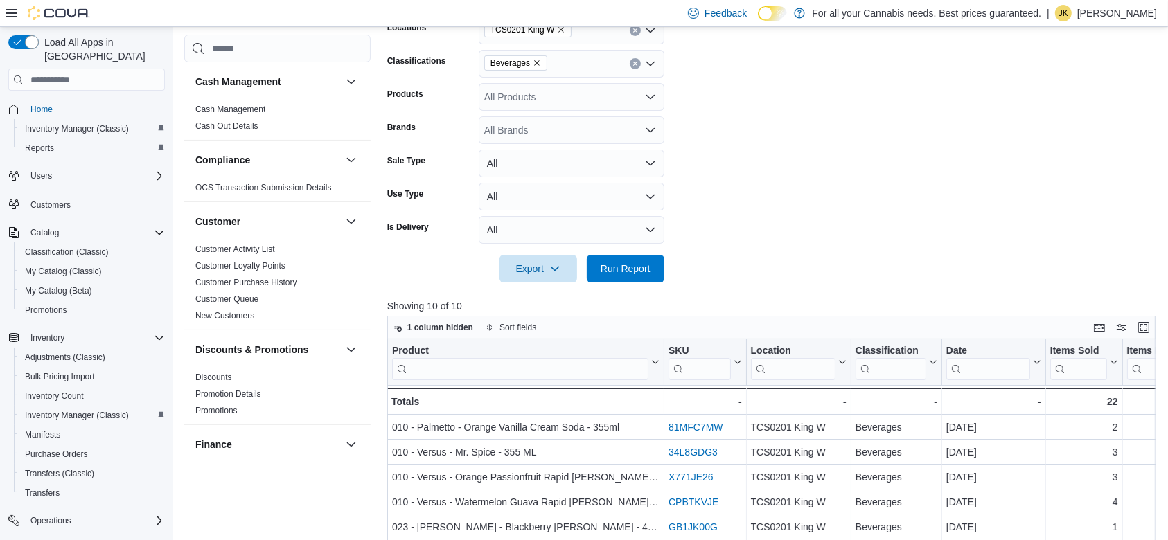
scroll to position [38, 0]
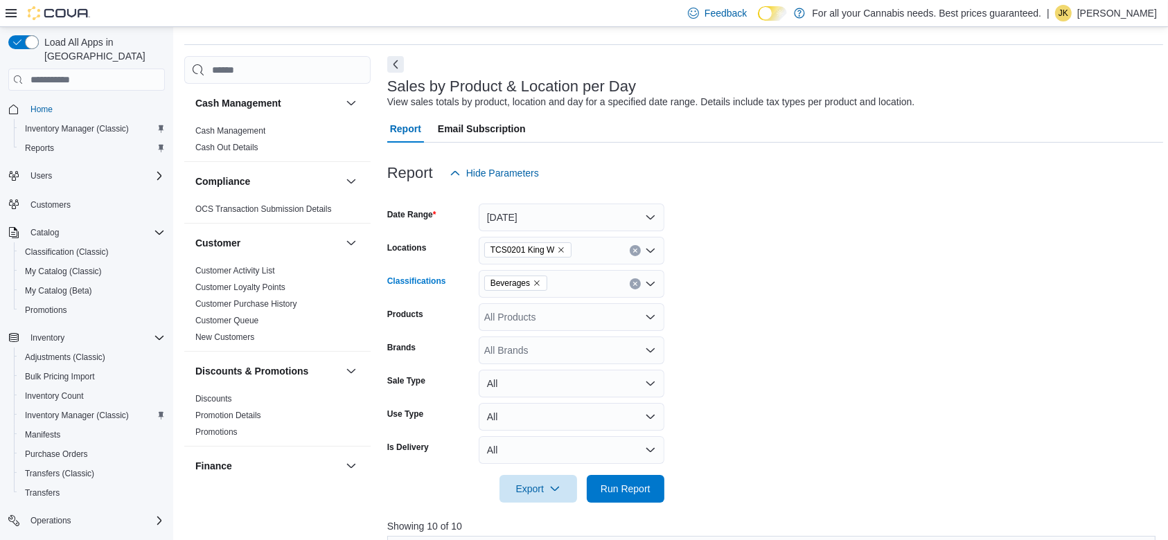
click at [637, 286] on icon "Clear input" at bounding box center [635, 284] width 6 height 6
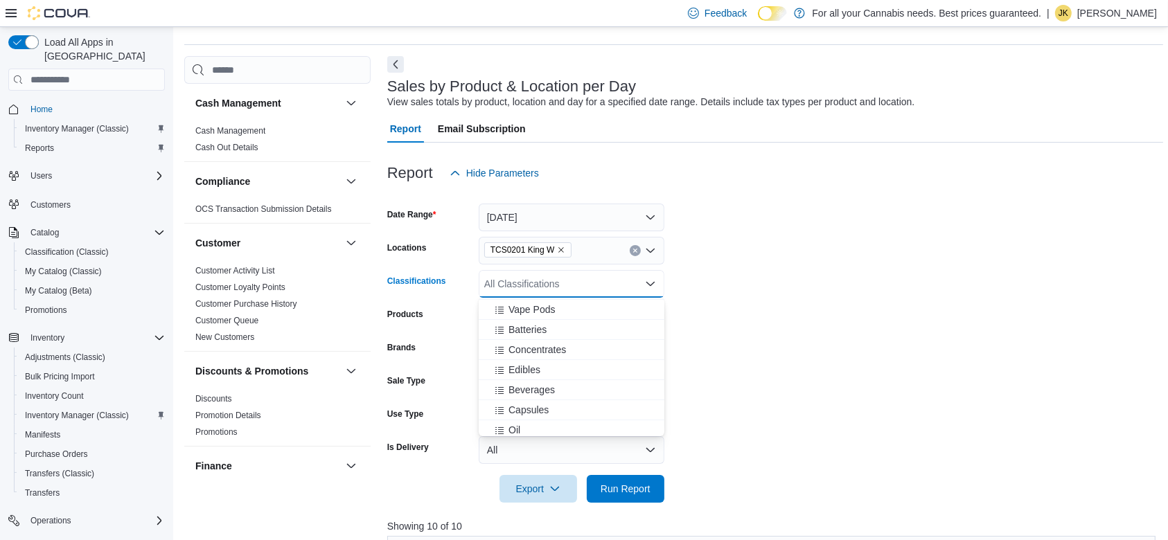
scroll to position [248, 0]
click at [570, 339] on div "Edibles" at bounding box center [571, 341] width 169 height 14
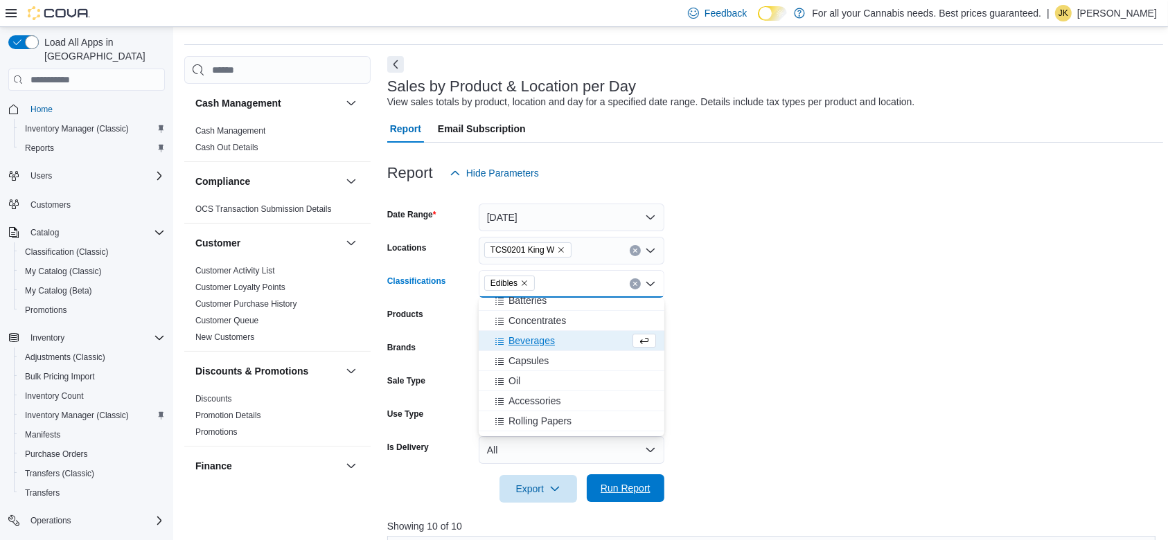
click at [641, 502] on span "Run Report" at bounding box center [625, 488] width 61 height 28
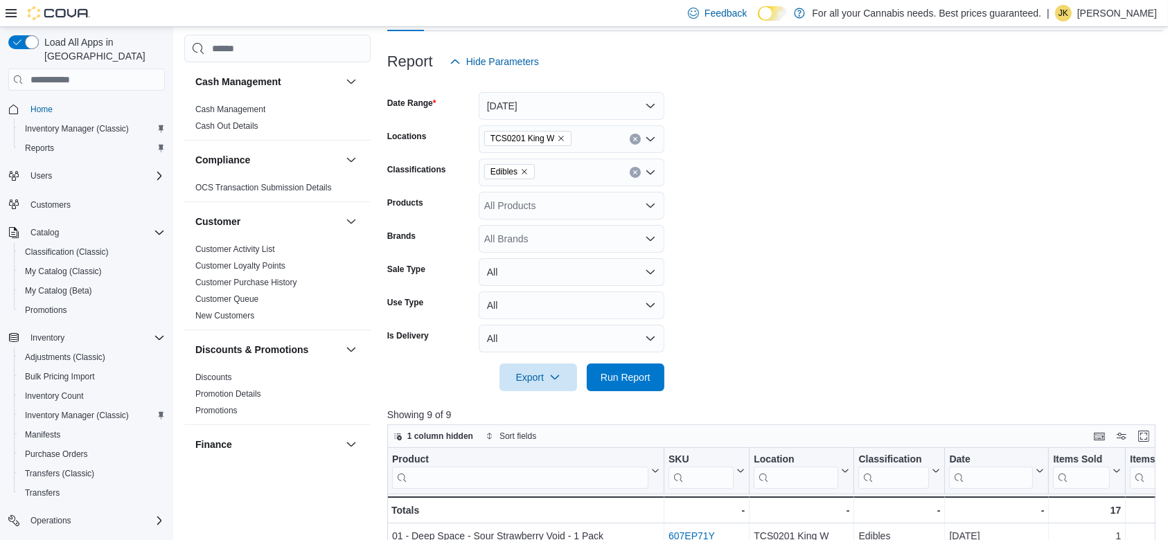
scroll to position [65, 0]
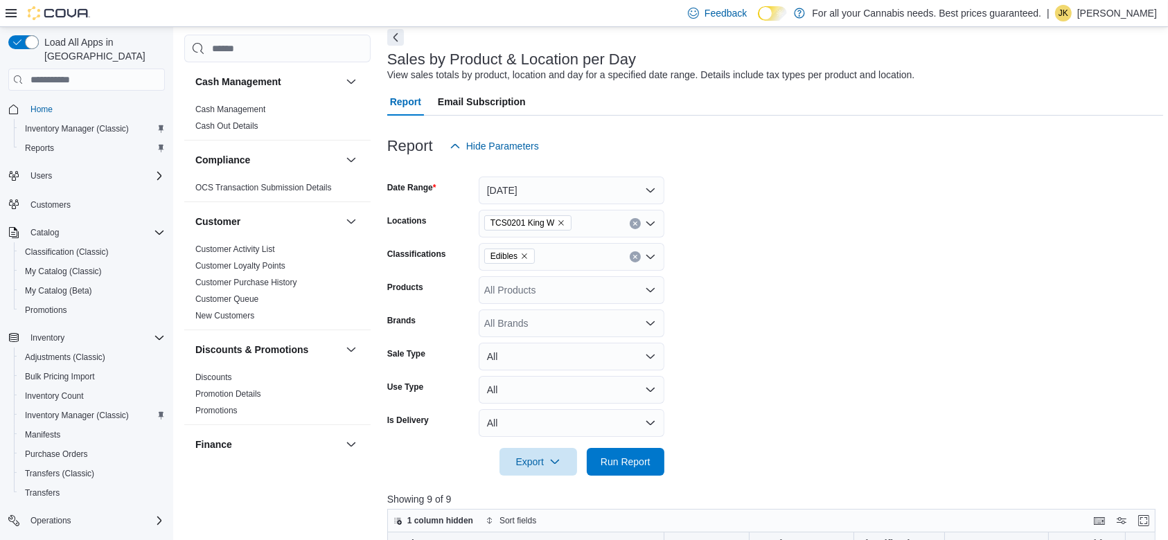
click at [637, 256] on icon "Clear input" at bounding box center [634, 256] width 3 height 3
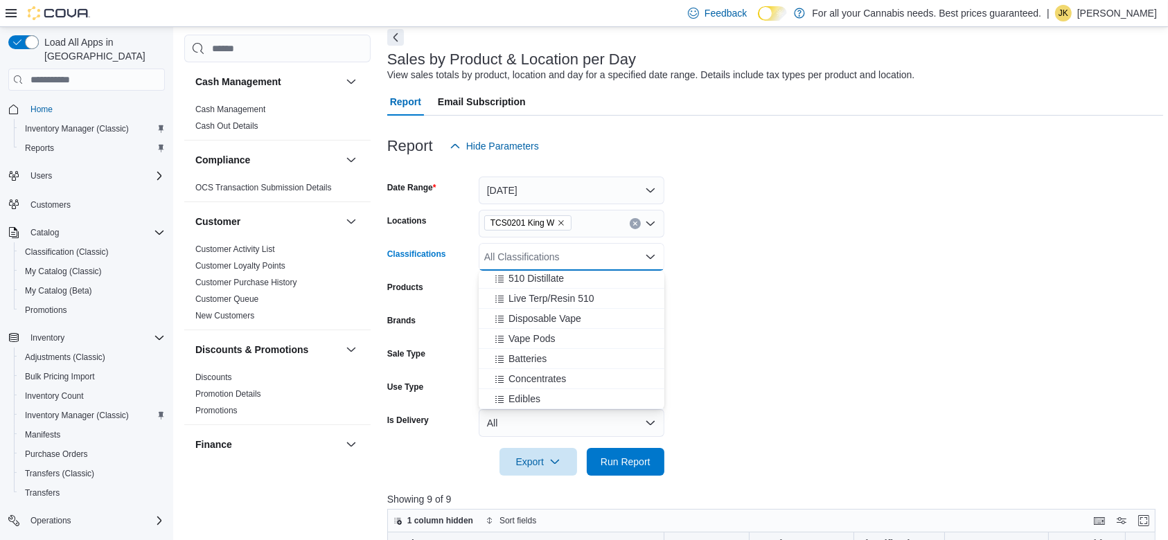
scroll to position [196, 0]
click at [560, 290] on span "Disposable Vape" at bounding box center [544, 285] width 73 height 14
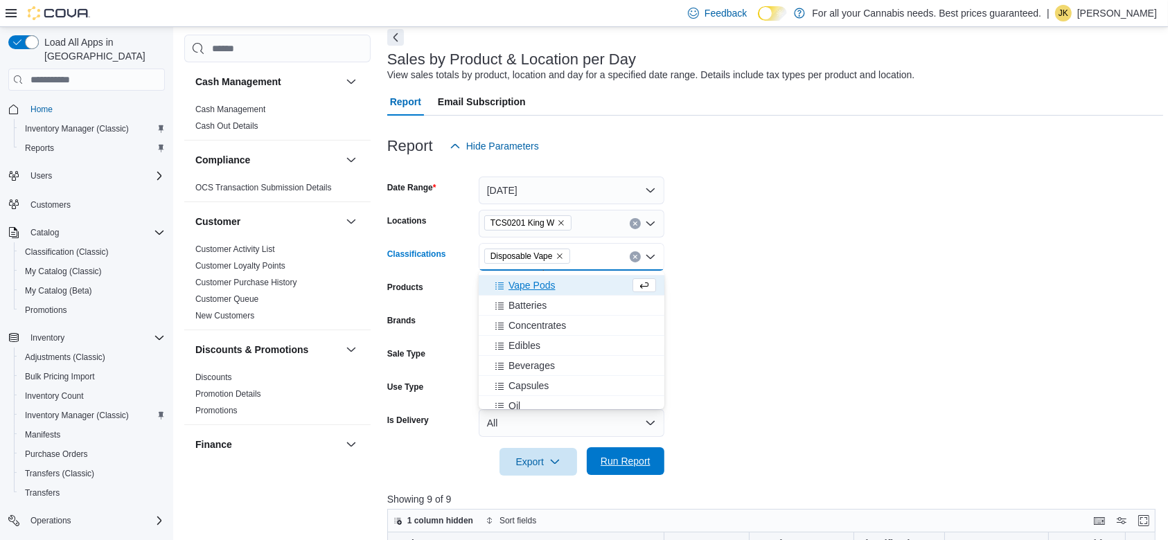
click at [644, 472] on span "Run Report" at bounding box center [625, 461] width 61 height 28
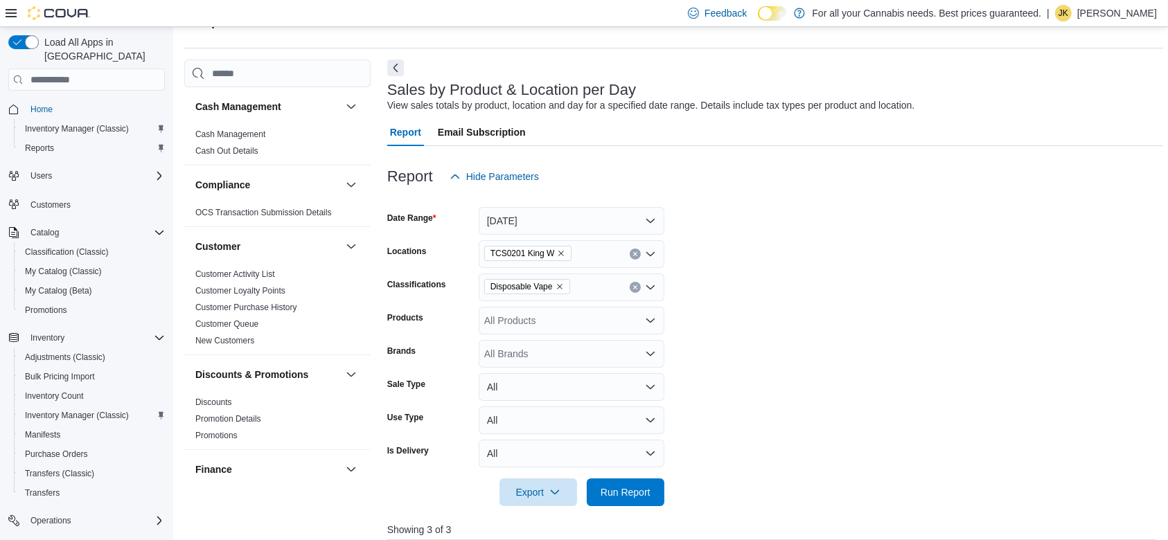
scroll to position [20, 0]
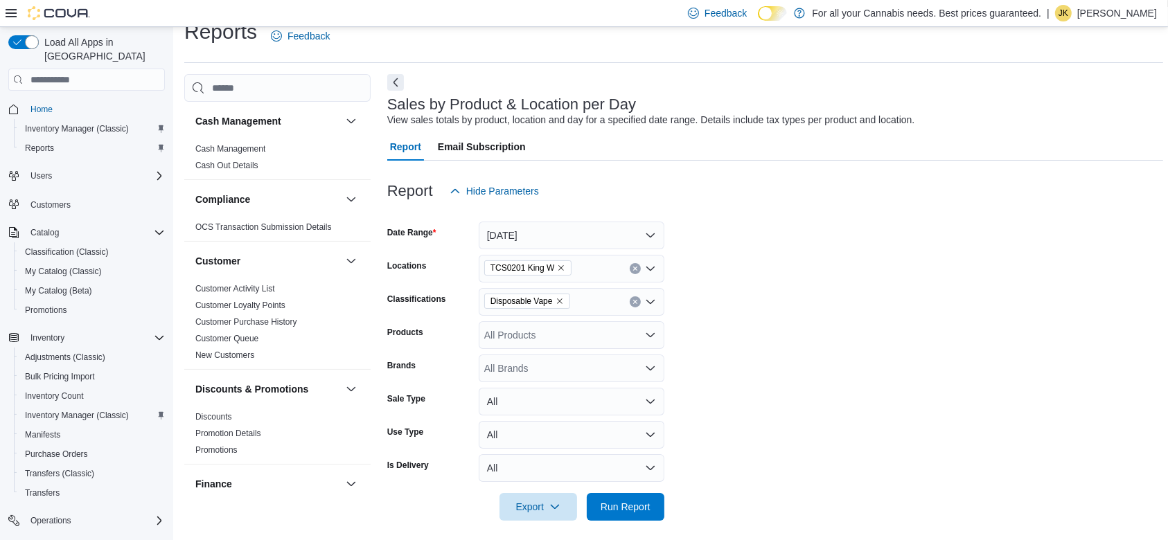
click at [637, 298] on button "Clear input" at bounding box center [635, 301] width 11 height 11
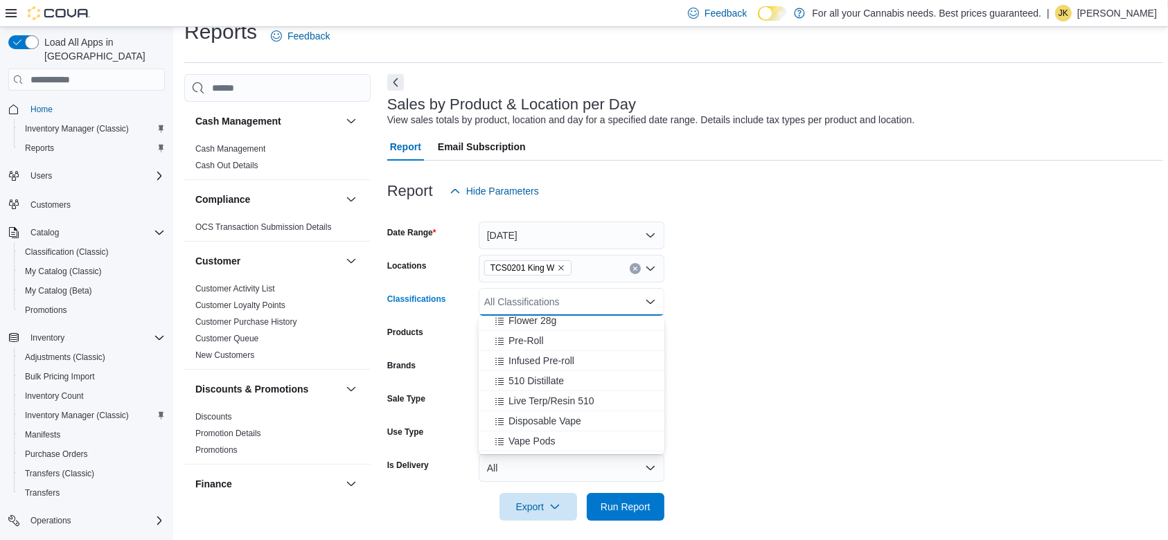
scroll to position [130, 0]
click at [588, 382] on span "Live Terp/Resin 510" at bounding box center [550, 377] width 85 height 14
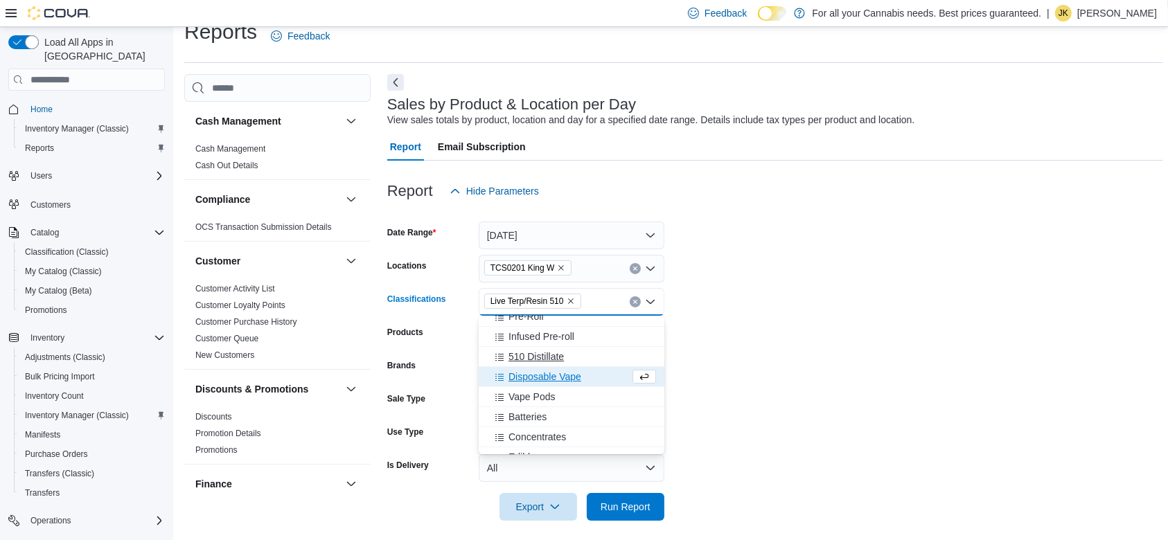
click at [549, 357] on span "510 Distillate" at bounding box center [535, 357] width 55 height 14
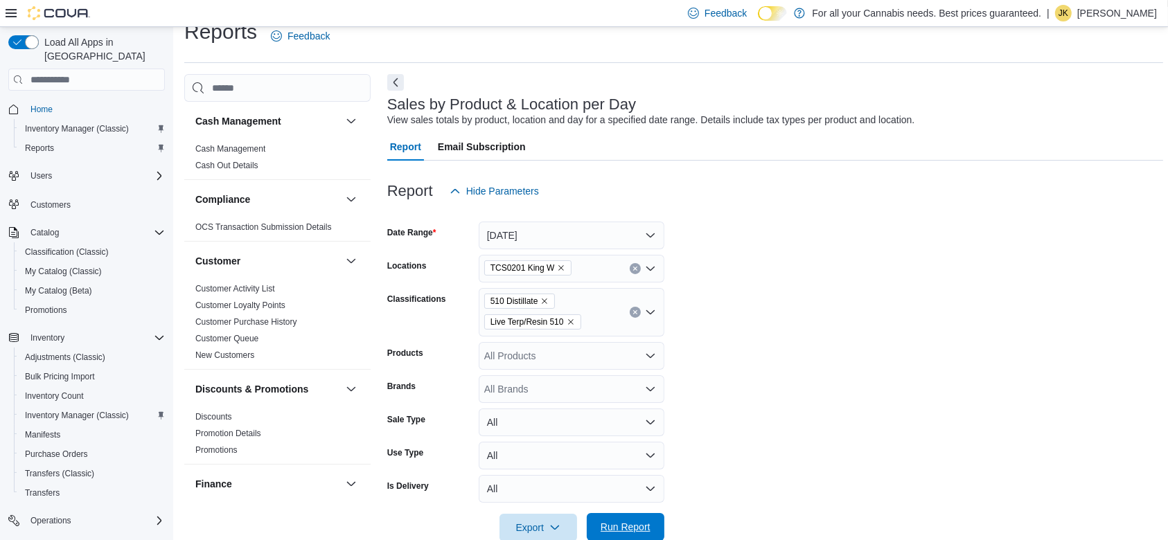
click at [636, 508] on span "Run Report" at bounding box center [626, 527] width 50 height 14
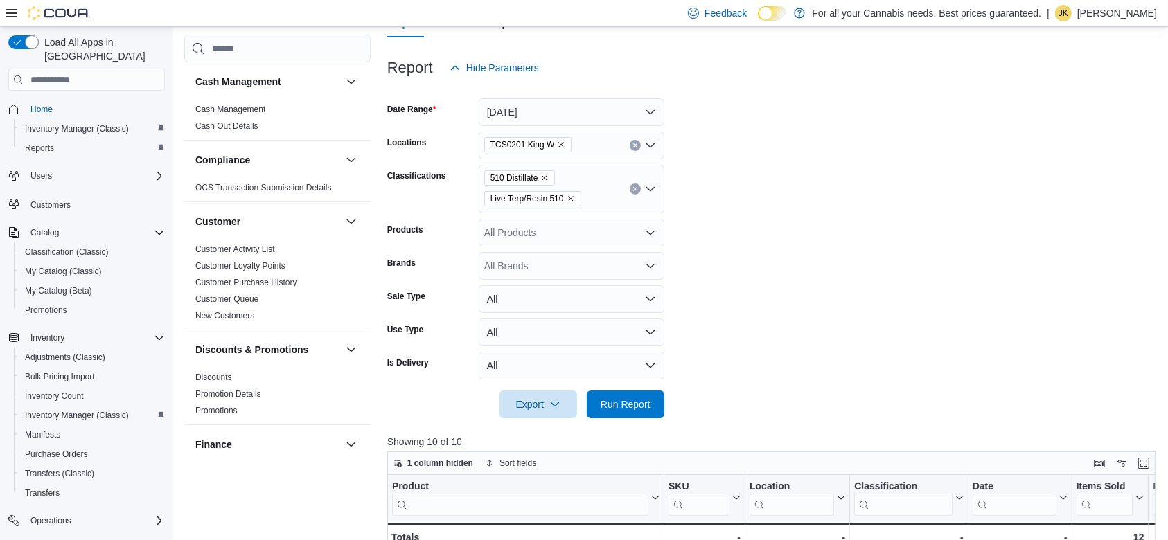
scroll to position [88, 0]
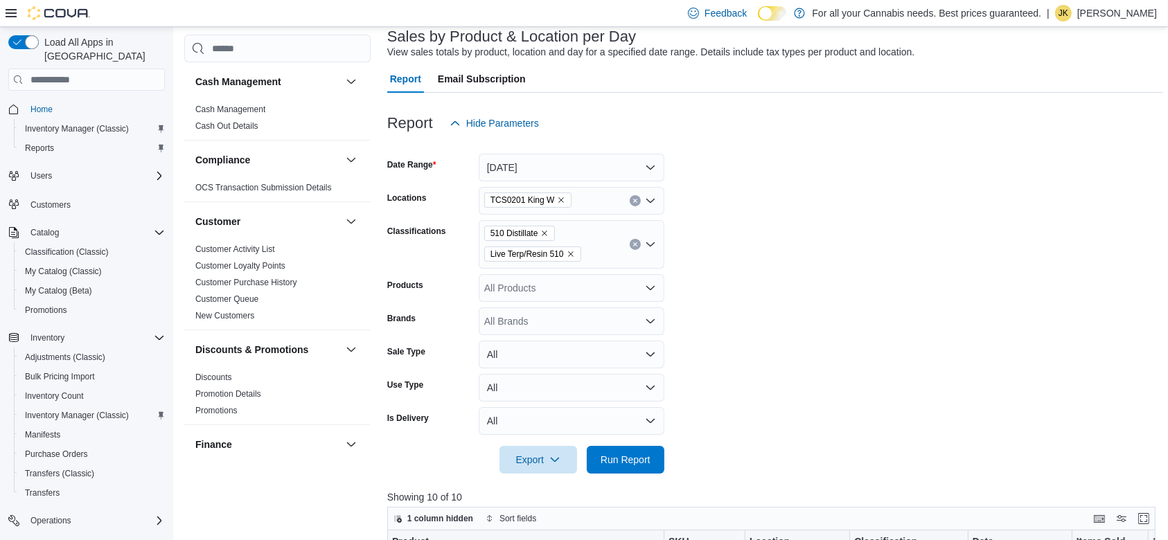
click at [634, 247] on button "Clear input" at bounding box center [635, 244] width 11 height 11
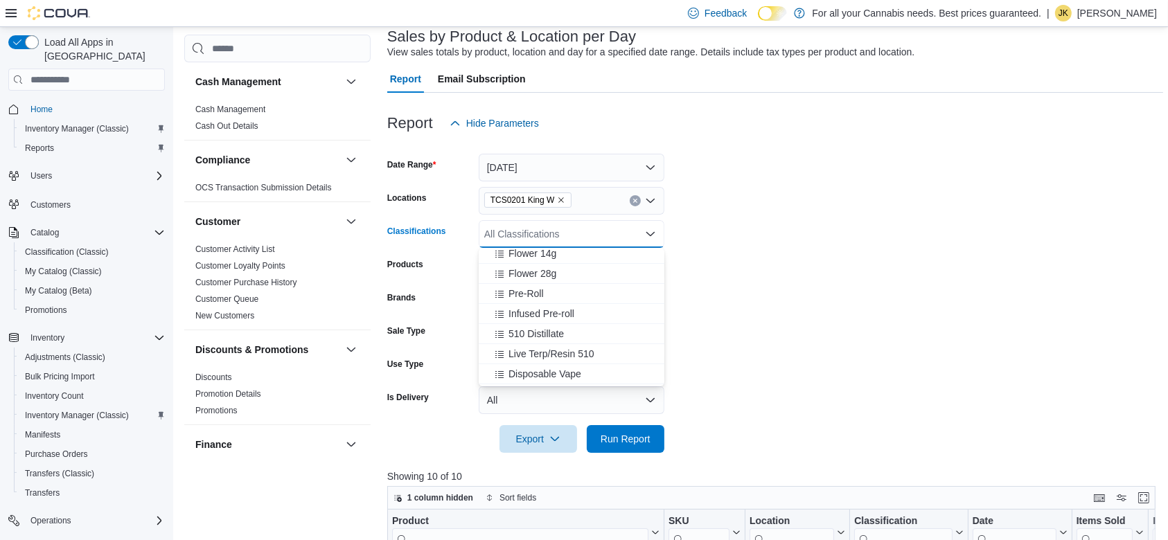
scroll to position [80, 0]
click at [545, 319] on span "Infused Pre-roll" at bounding box center [541, 318] width 66 height 14
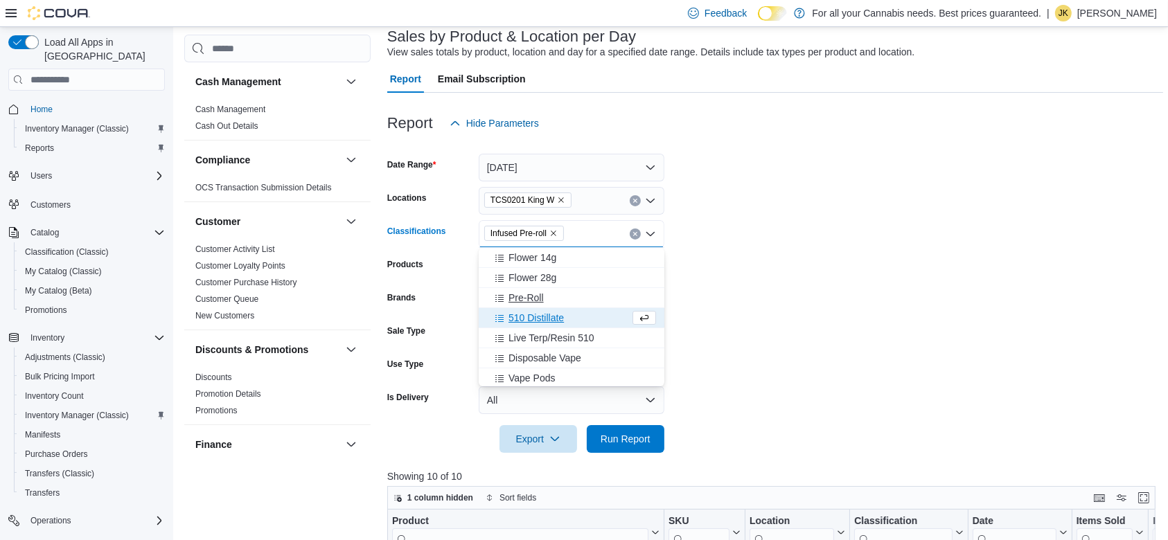
click at [526, 296] on span "Pre-Roll" at bounding box center [525, 298] width 35 height 14
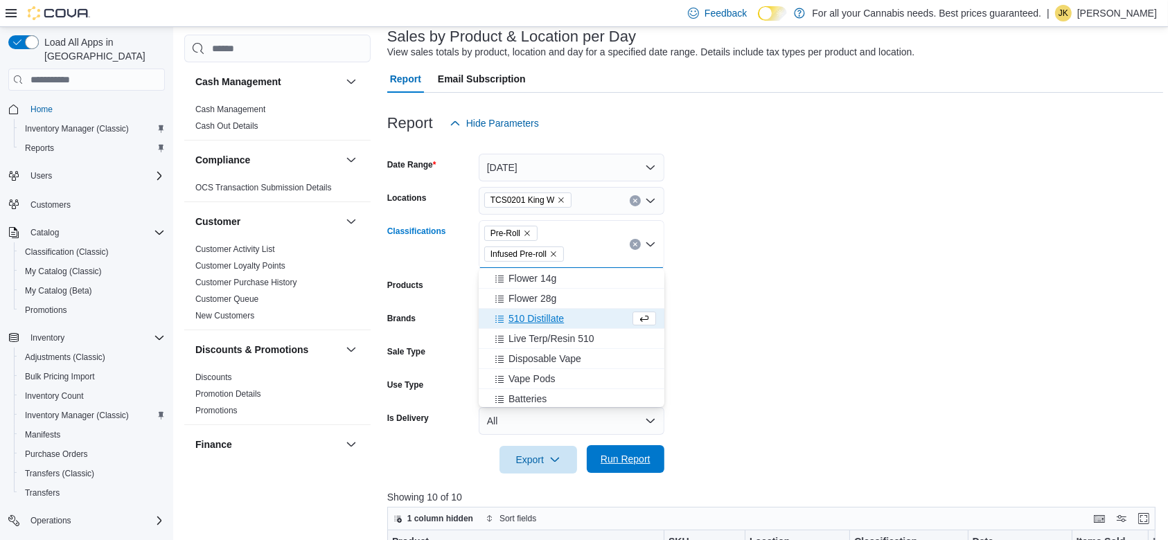
click at [648, 453] on span "Run Report" at bounding box center [626, 459] width 50 height 14
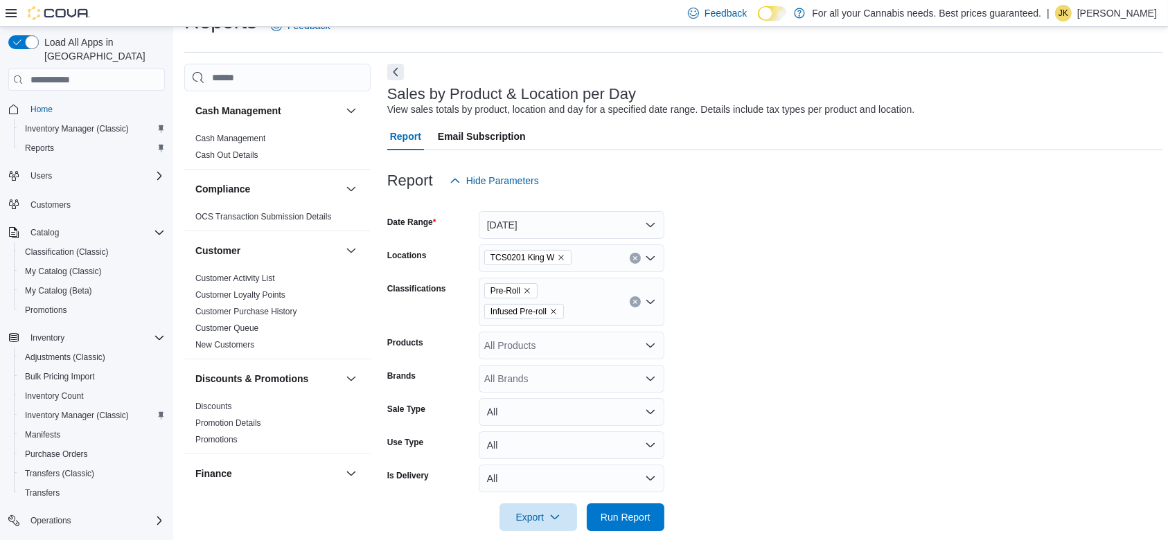
scroll to position [19, 0]
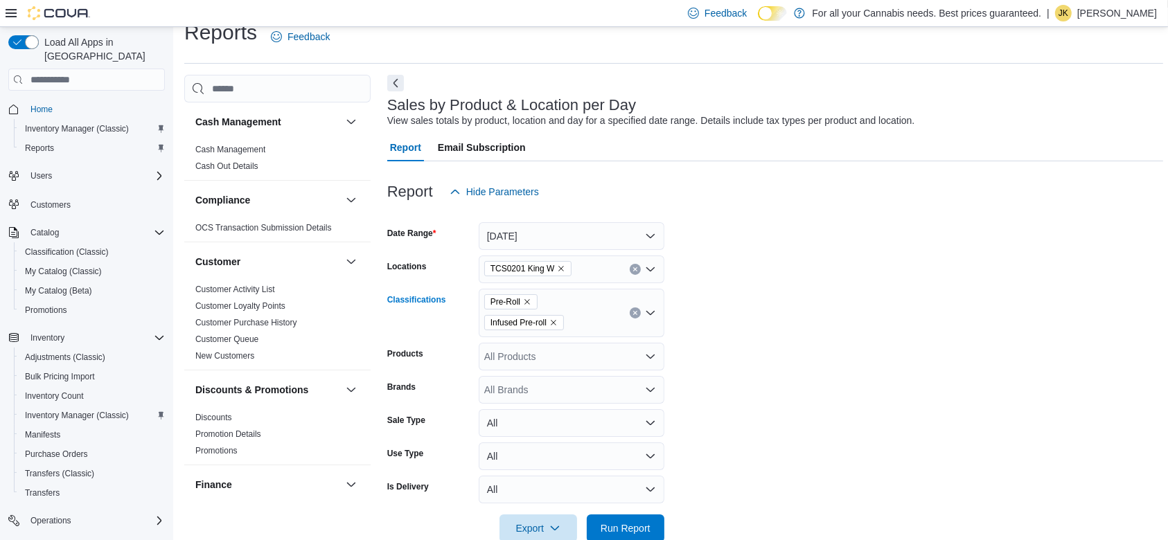
click at [638, 315] on button "Clear input" at bounding box center [635, 313] width 11 height 11
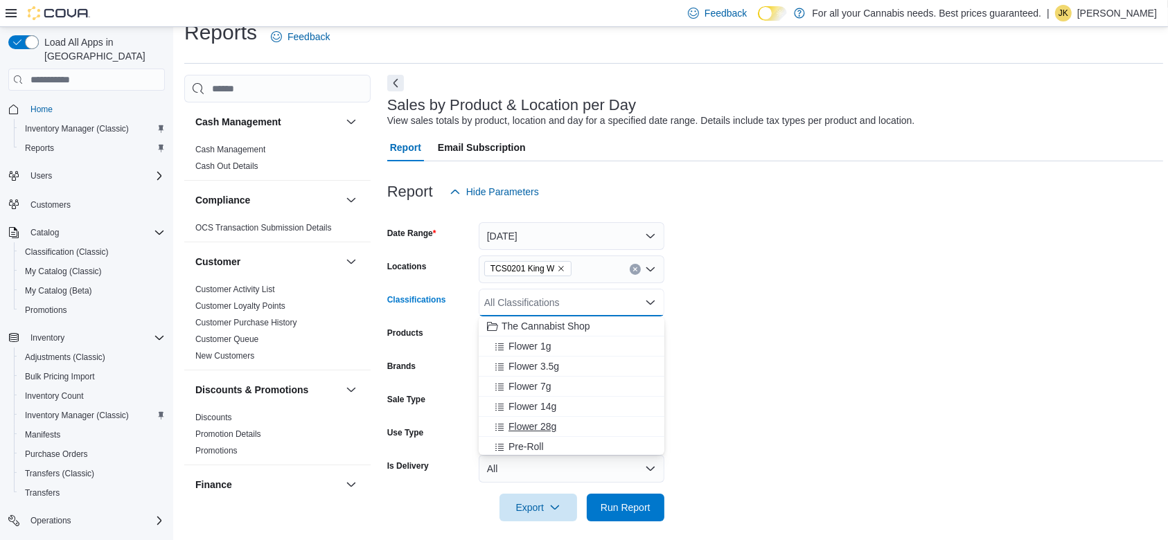
click at [528, 427] on span "Flower 28g" at bounding box center [532, 427] width 48 height 14
click at [621, 508] on span "Run Report" at bounding box center [625, 507] width 61 height 28
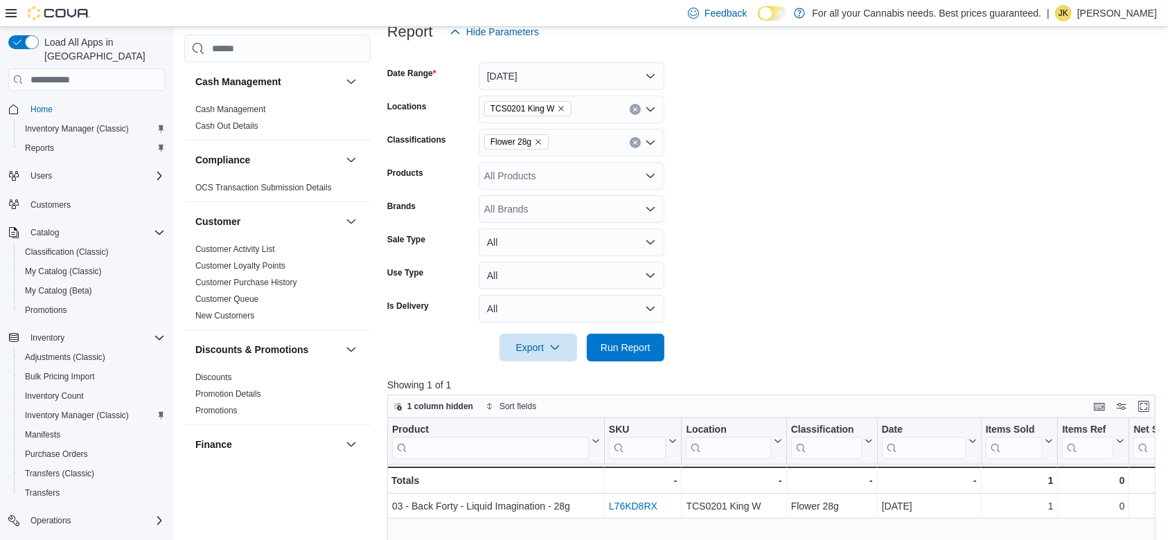
scroll to position [134, 0]
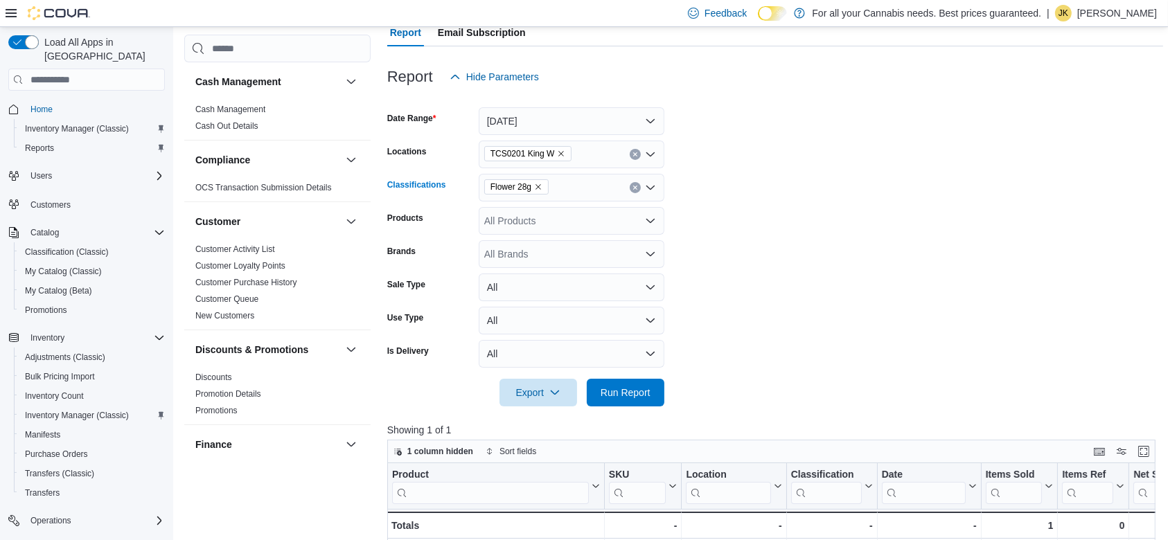
click at [634, 186] on icon "Clear input" at bounding box center [635, 188] width 6 height 6
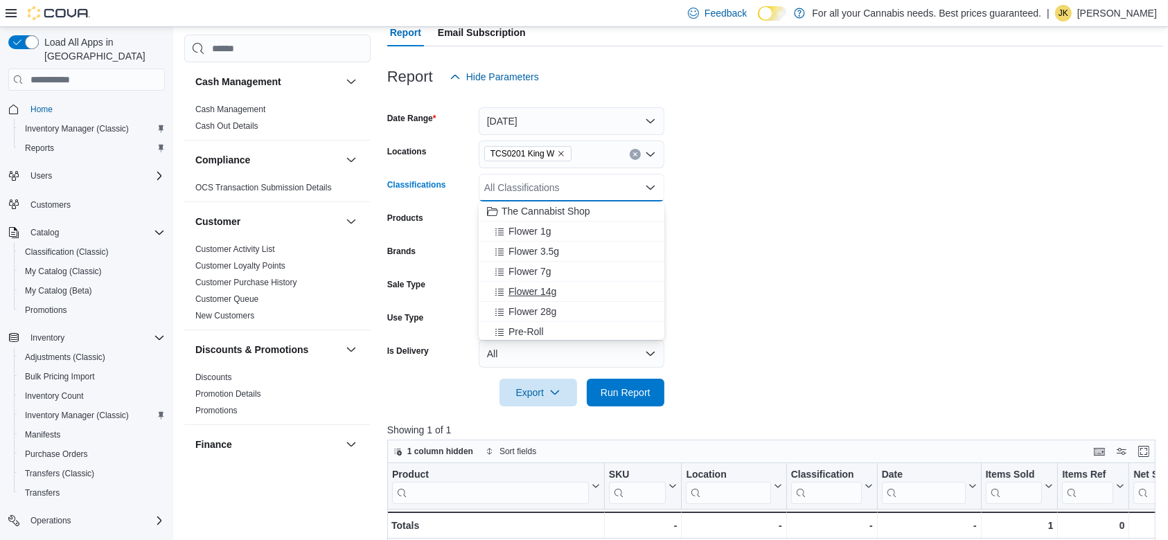
click at [578, 291] on div "Flower 14g" at bounding box center [571, 292] width 169 height 14
click at [885, 286] on form "Date Range [DATE] Locations TCS0201 King W Classifications Flower 14g Combo box…" at bounding box center [775, 249] width 776 height 316
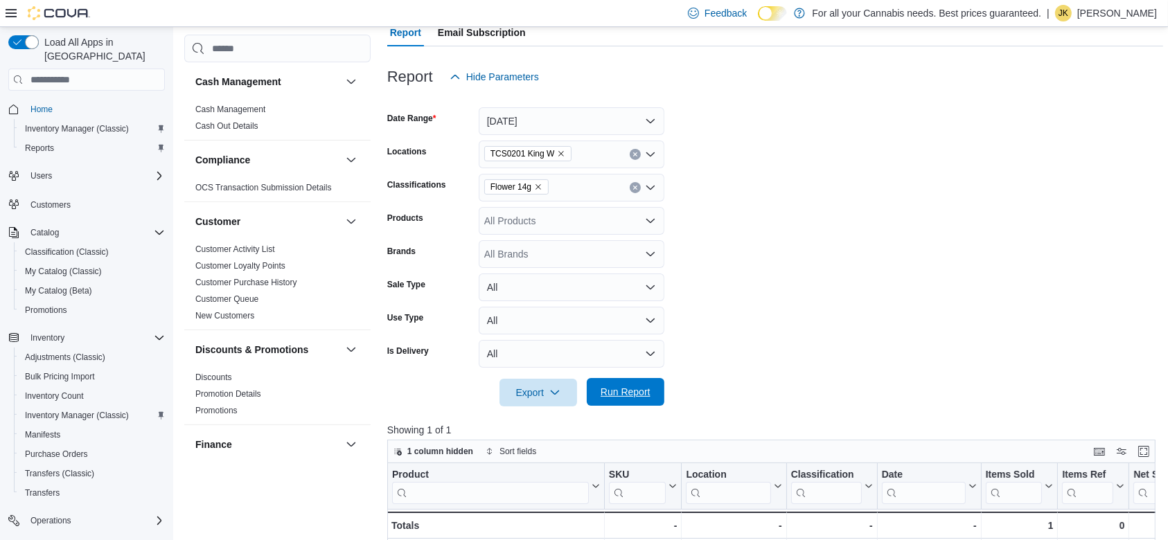
click at [625, 387] on span "Run Report" at bounding box center [626, 392] width 50 height 14
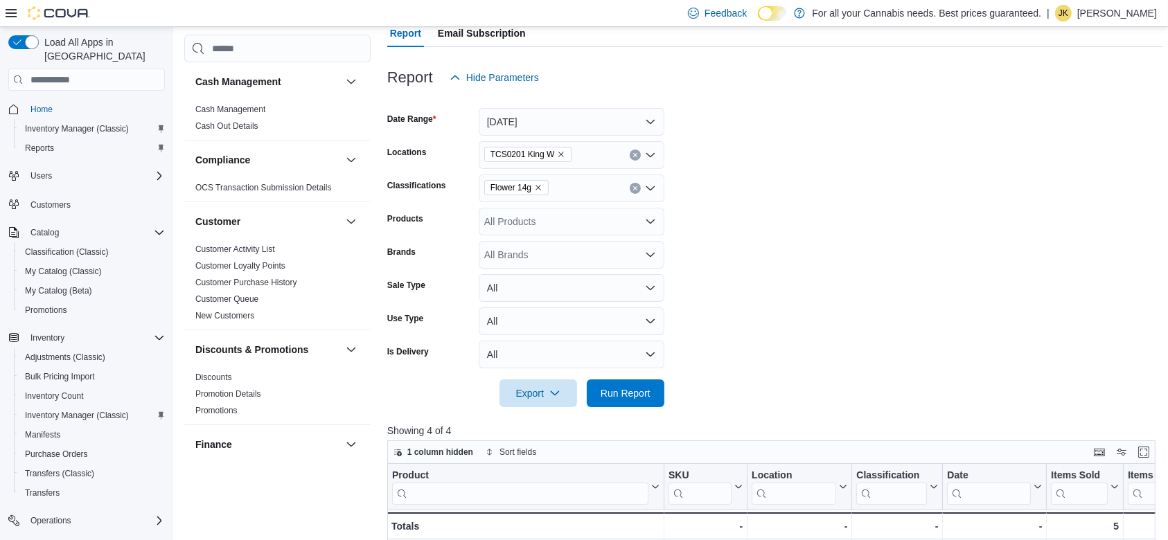
scroll to position [73, 0]
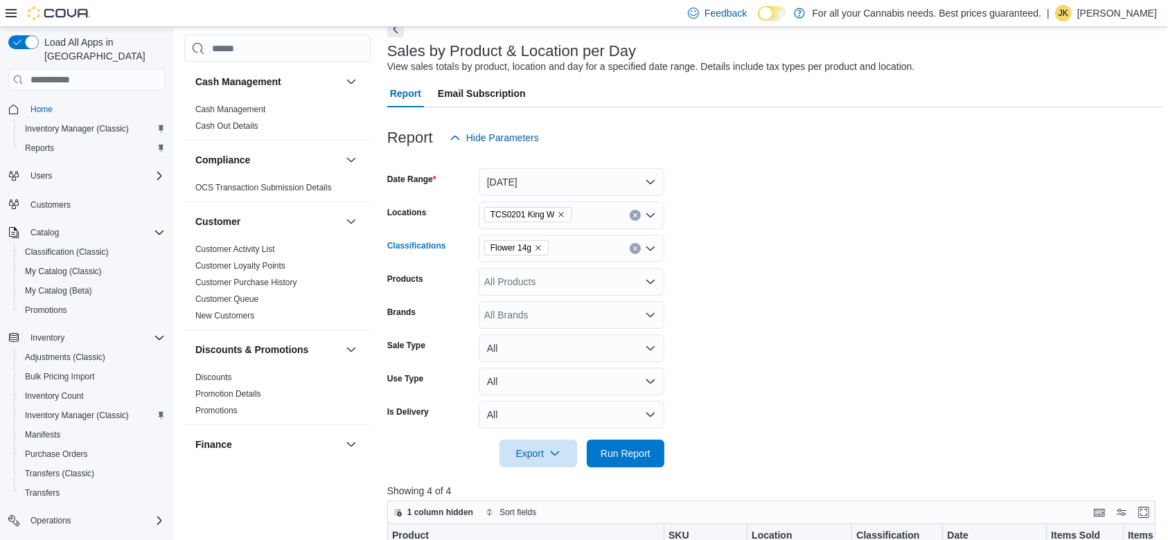
click at [637, 242] on div "Flower 14g" at bounding box center [572, 249] width 186 height 28
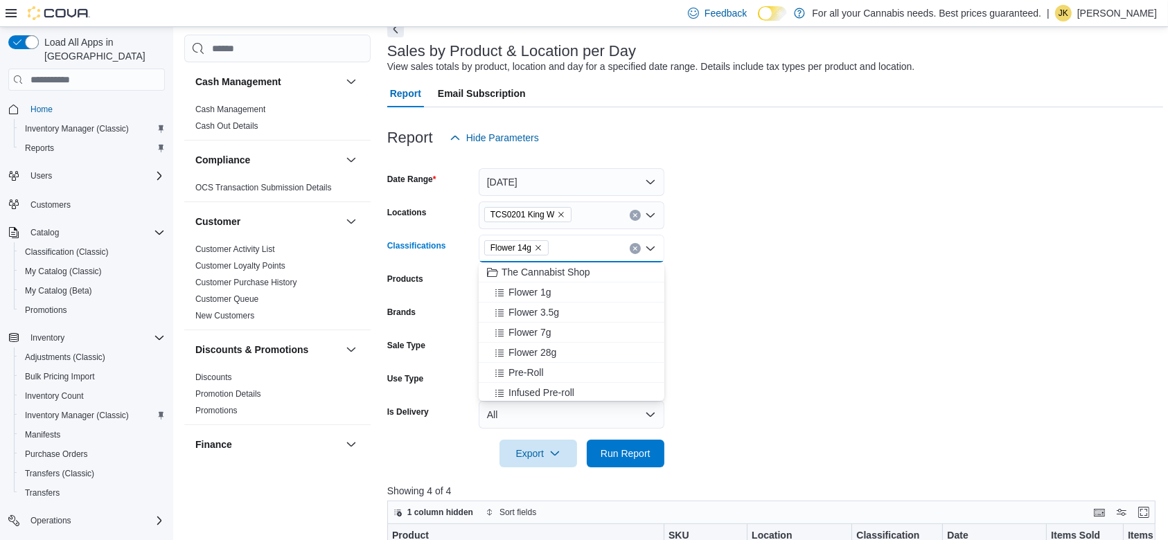
click at [628, 247] on div "Flower 14g Combo box. Selected. Flower 14g. Press Backspace to delete Flower 14…" at bounding box center [572, 249] width 186 height 28
click at [552, 327] on div "Flower 7g" at bounding box center [571, 333] width 169 height 14
click at [804, 319] on form "Date Range [DATE] Locations TCS0201 King W Classifications Flower 7g Flower 14g…" at bounding box center [775, 310] width 776 height 316
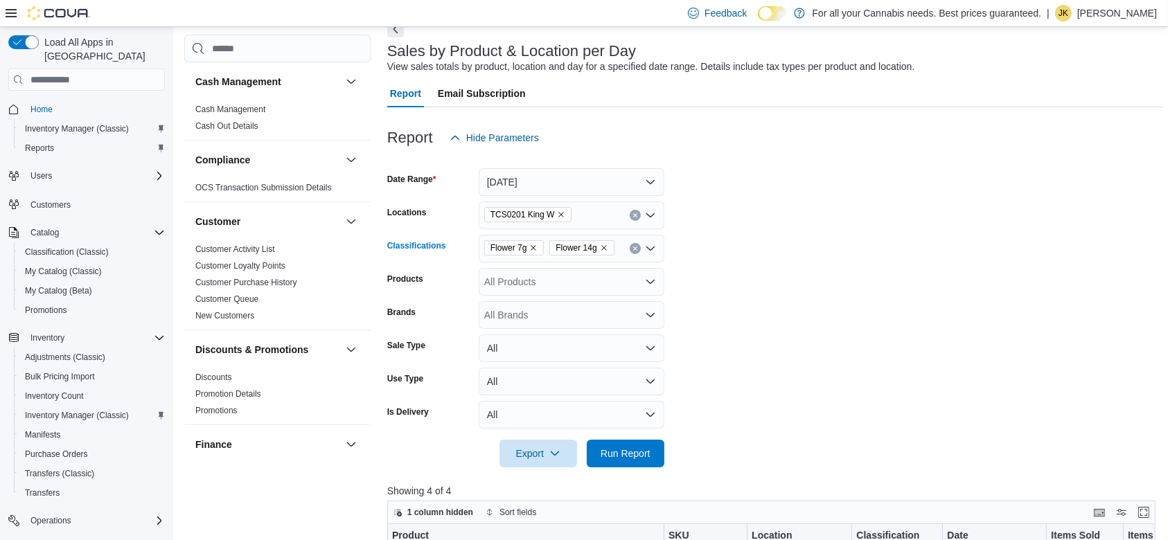
click at [604, 249] on icon "Remove Flower 14g from selection in this group" at bounding box center [604, 248] width 8 height 8
click at [637, 471] on div at bounding box center [775, 476] width 776 height 17
click at [636, 464] on span "Run Report" at bounding box center [625, 453] width 61 height 28
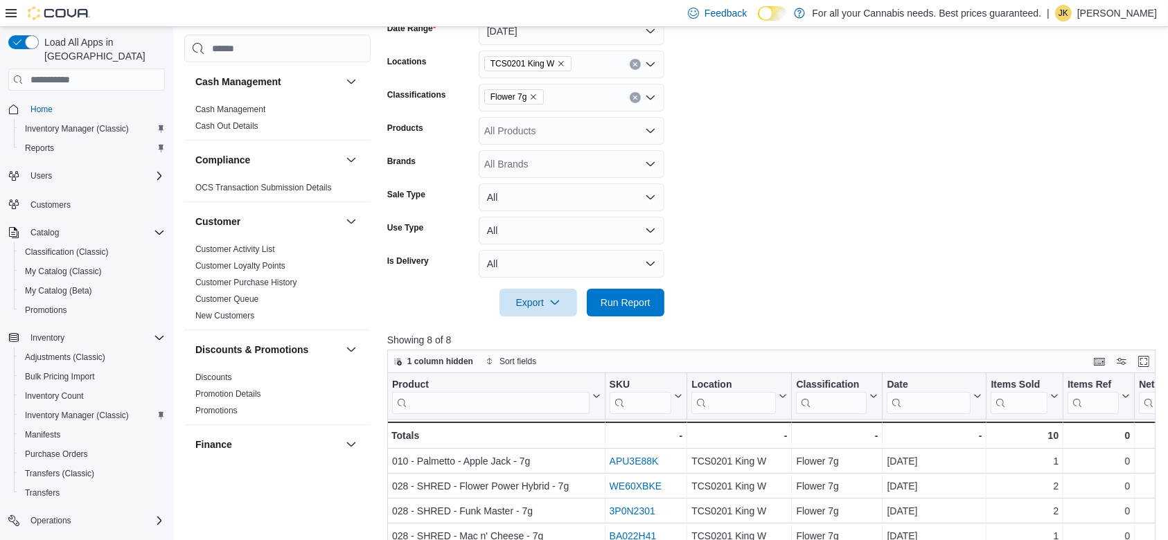
scroll to position [96, 0]
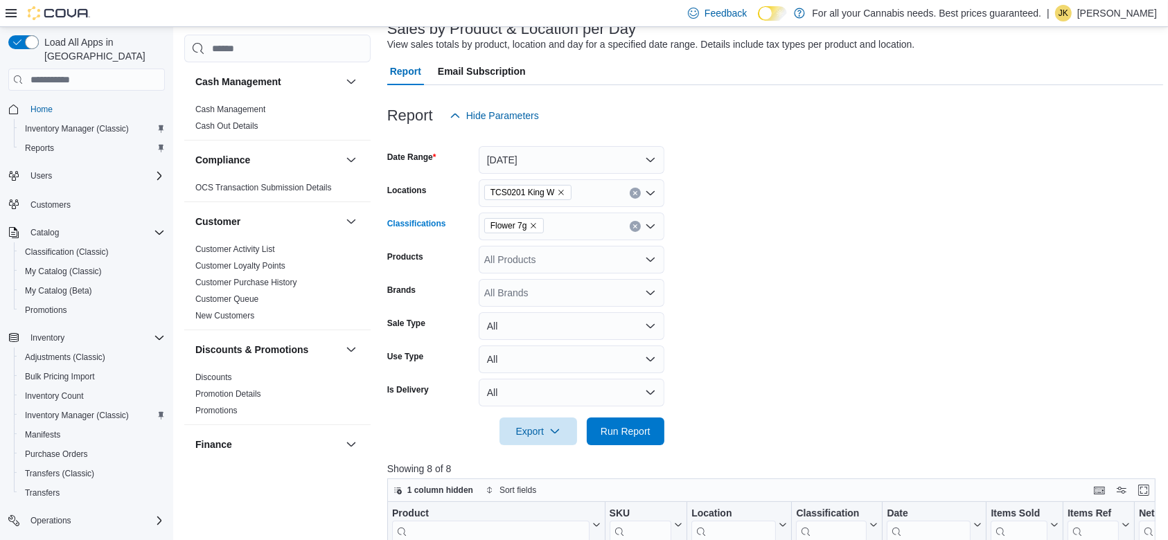
click at [632, 230] on button "Clear input" at bounding box center [635, 226] width 11 height 11
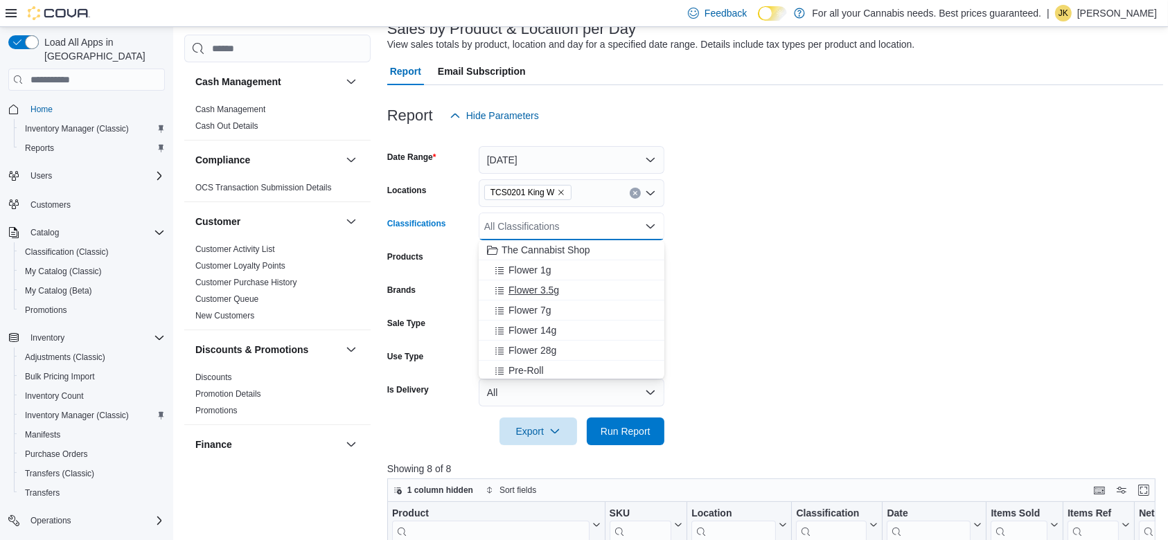
click at [560, 288] on div "Flower 3.5g" at bounding box center [571, 290] width 169 height 14
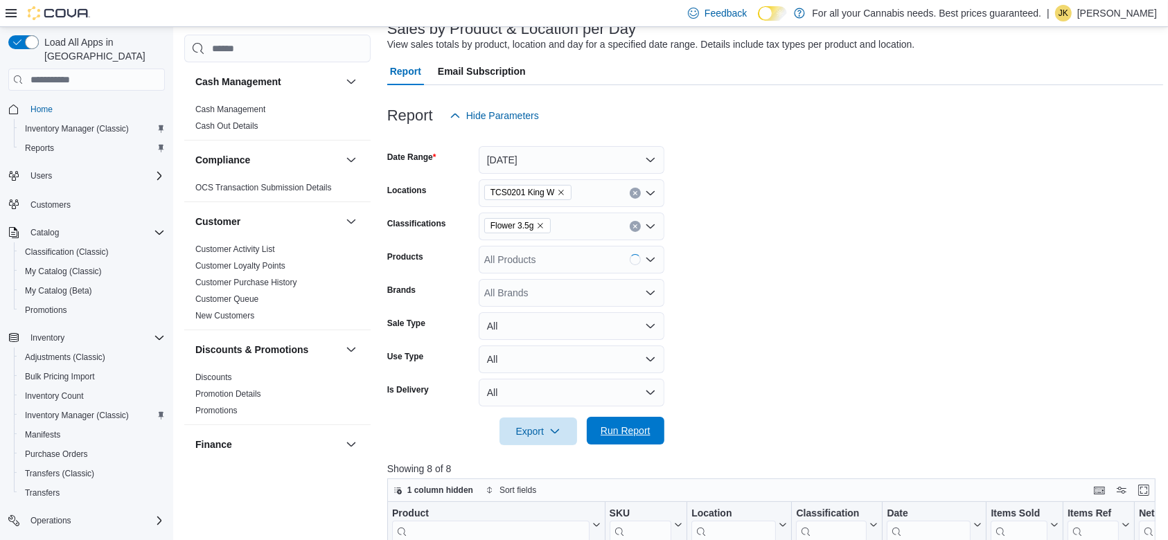
click at [604, 427] on span "Run Report" at bounding box center [626, 431] width 50 height 14
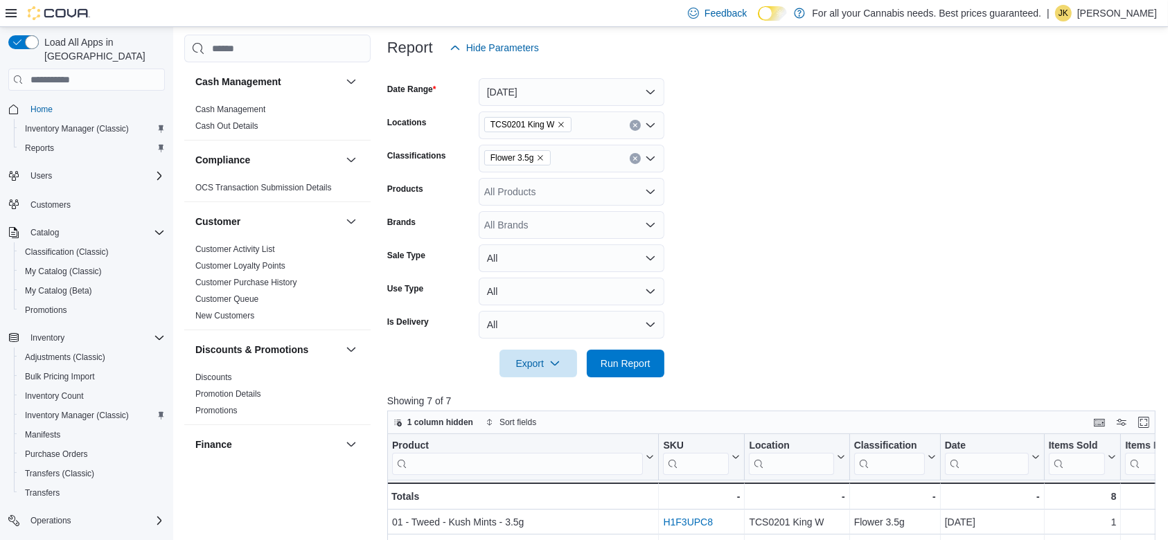
scroll to position [159, 0]
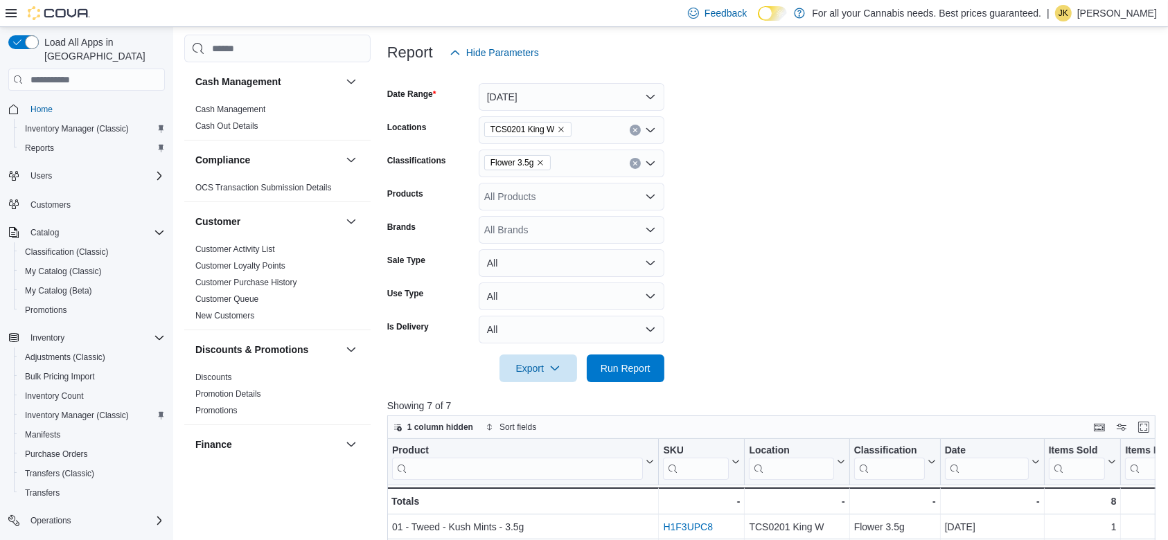
click at [632, 164] on icon "Clear input" at bounding box center [635, 164] width 6 height 6
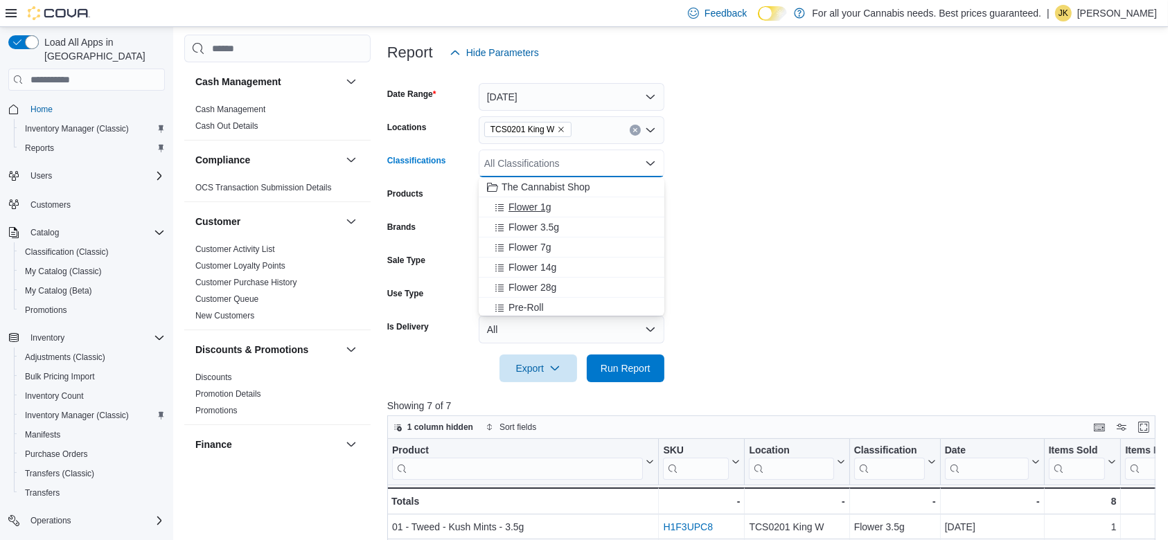
click at [547, 202] on span "Flower 1g" at bounding box center [529, 207] width 42 height 14
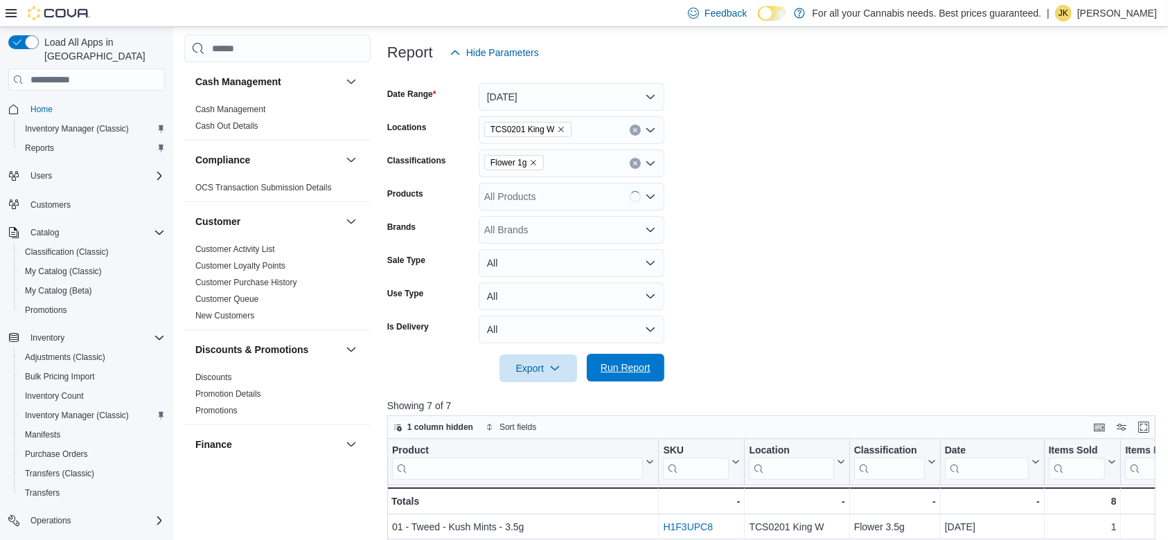
click at [621, 367] on span "Run Report" at bounding box center [626, 368] width 50 height 14
